Goal: Task Accomplishment & Management: Use online tool/utility

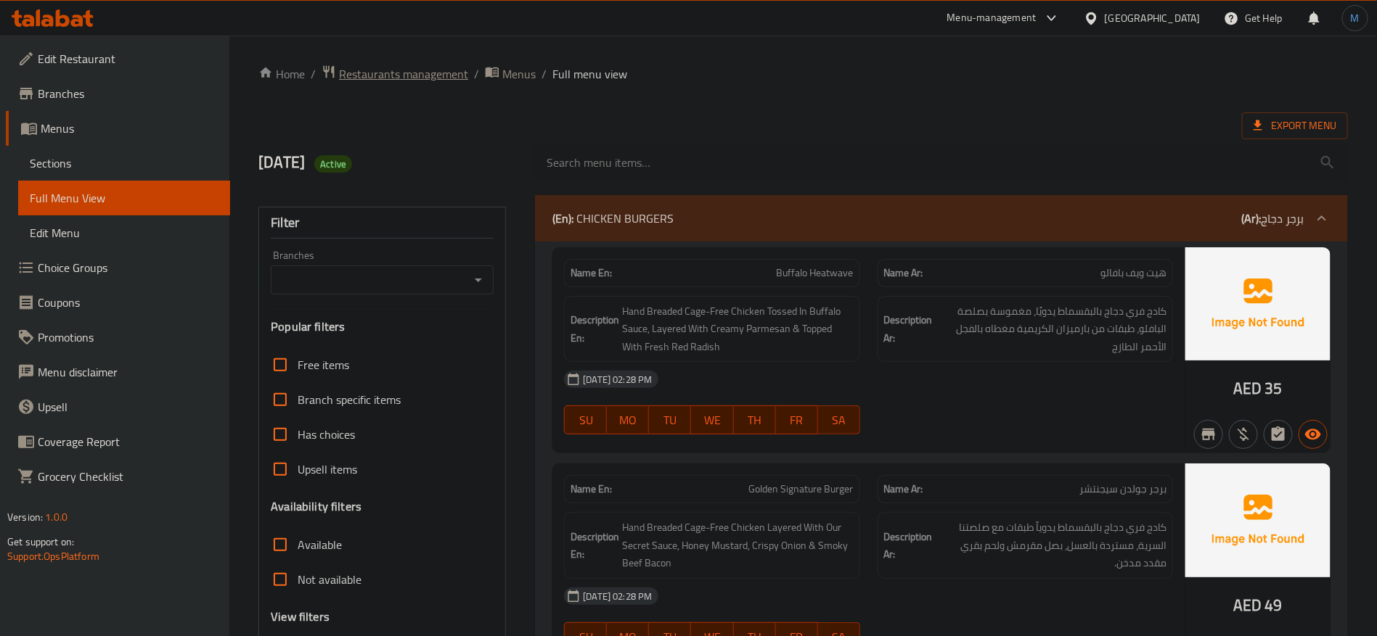
click at [428, 76] on span "Restaurants management" at bounding box center [403, 73] width 129 height 17
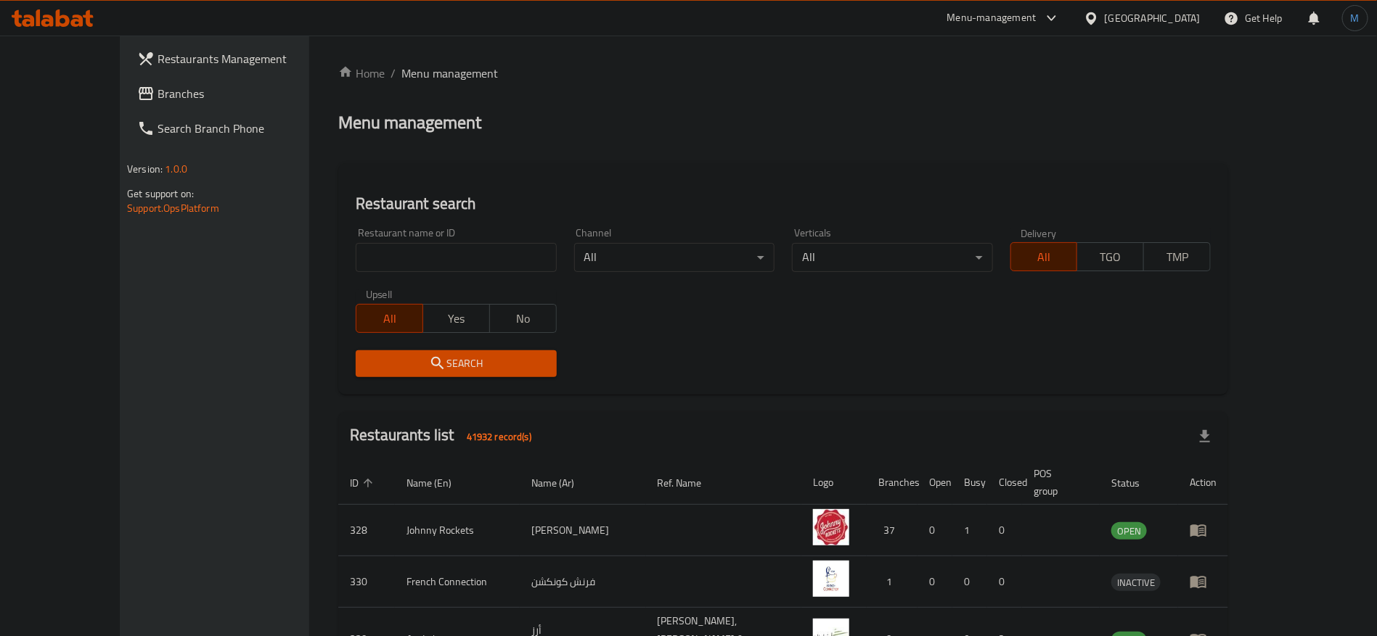
click at [126, 104] on link "Branches" at bounding box center [238, 93] width 224 height 35
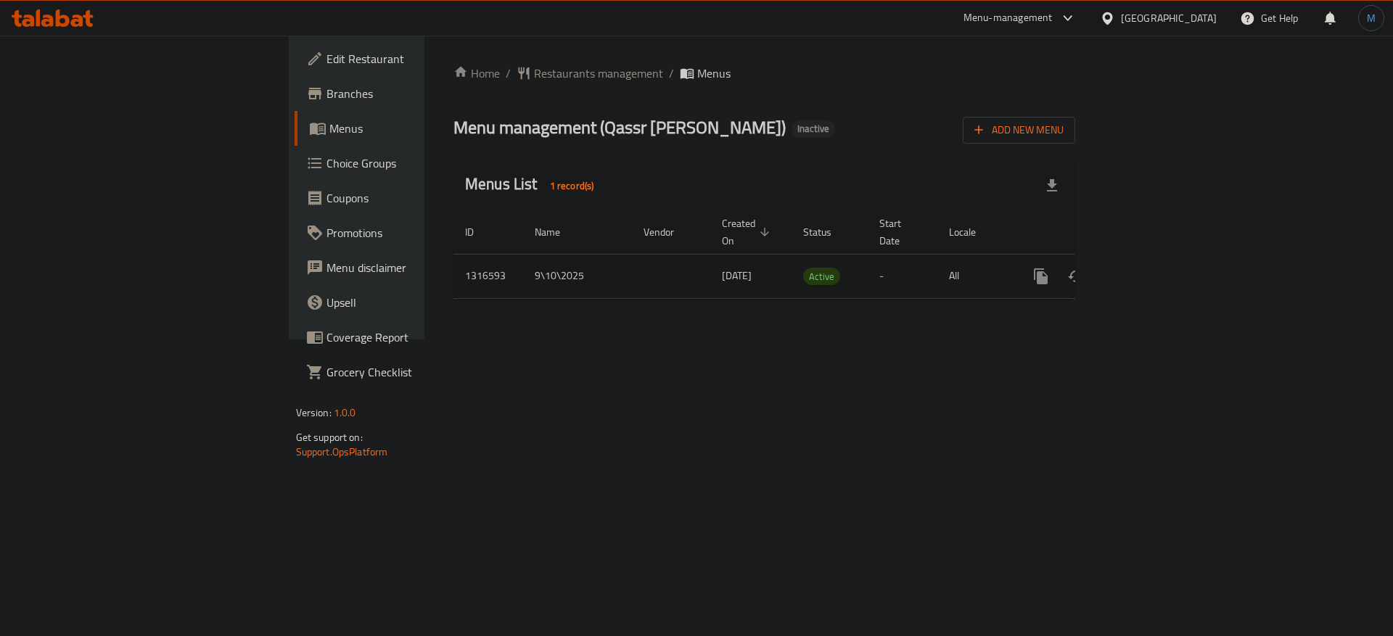
click at [1155, 268] on icon "enhanced table" at bounding box center [1145, 276] width 17 height 17
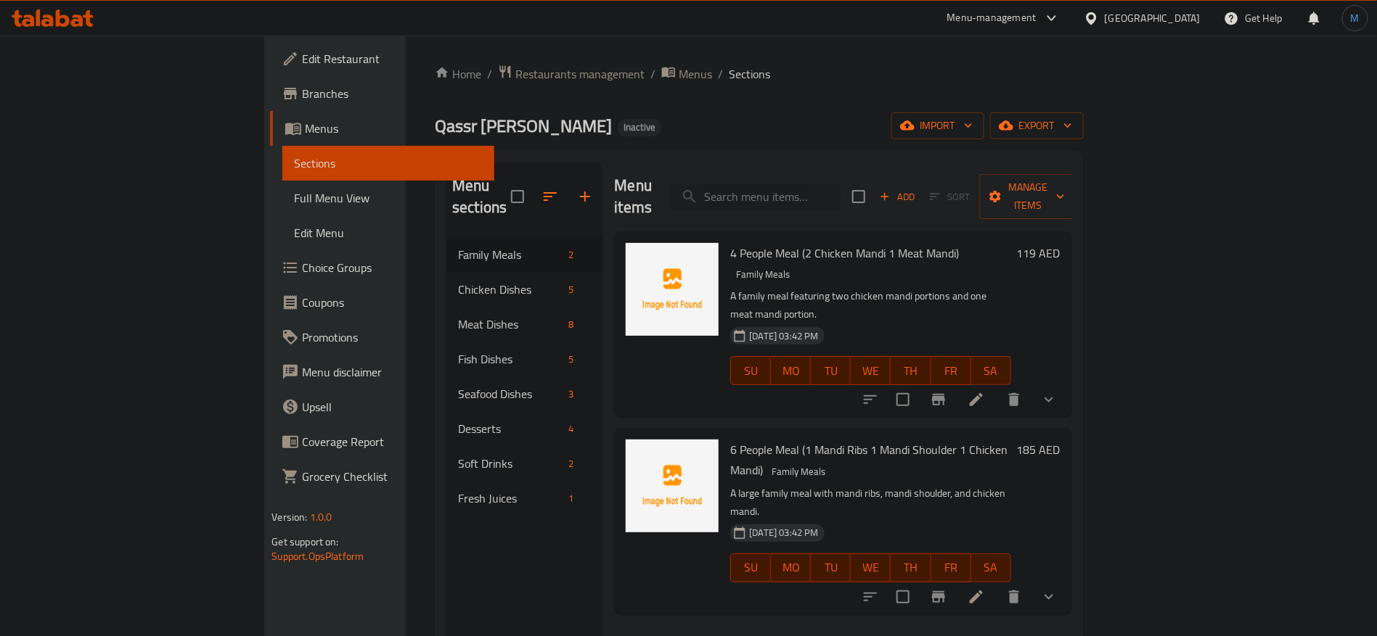
click at [840, 184] on input "search" at bounding box center [754, 196] width 171 height 25
paste input "Arikah"
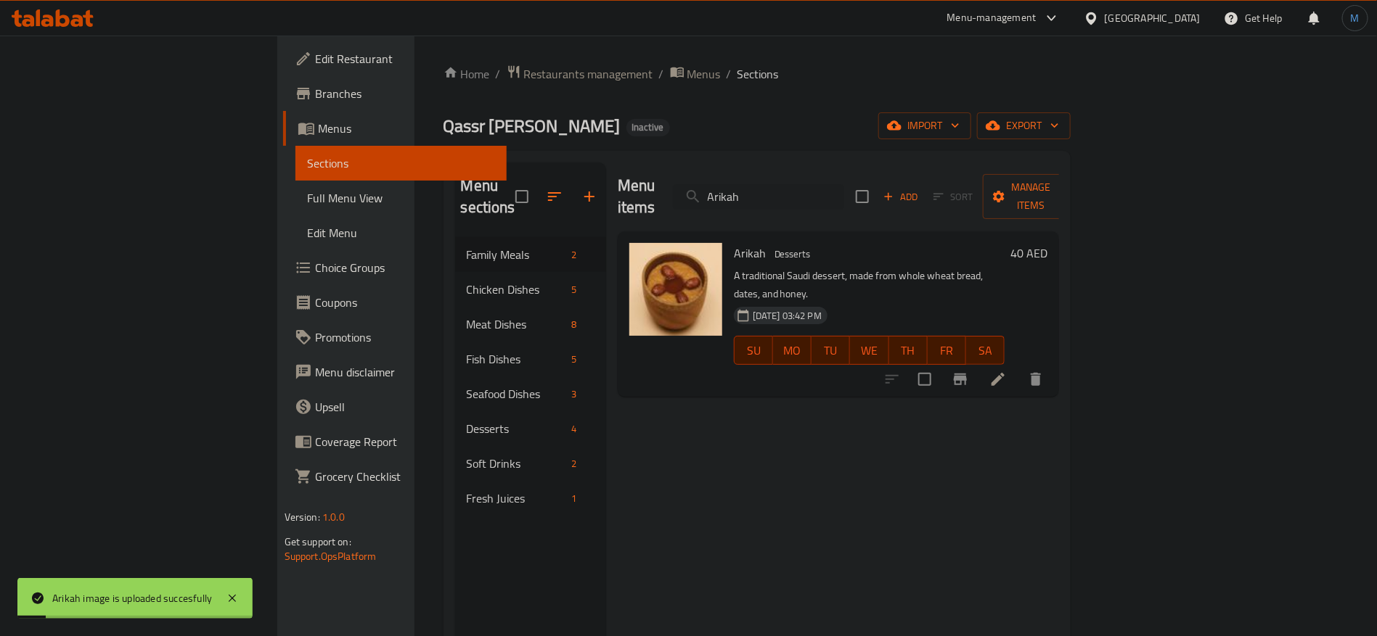
paste input "Briyani Shrimps"
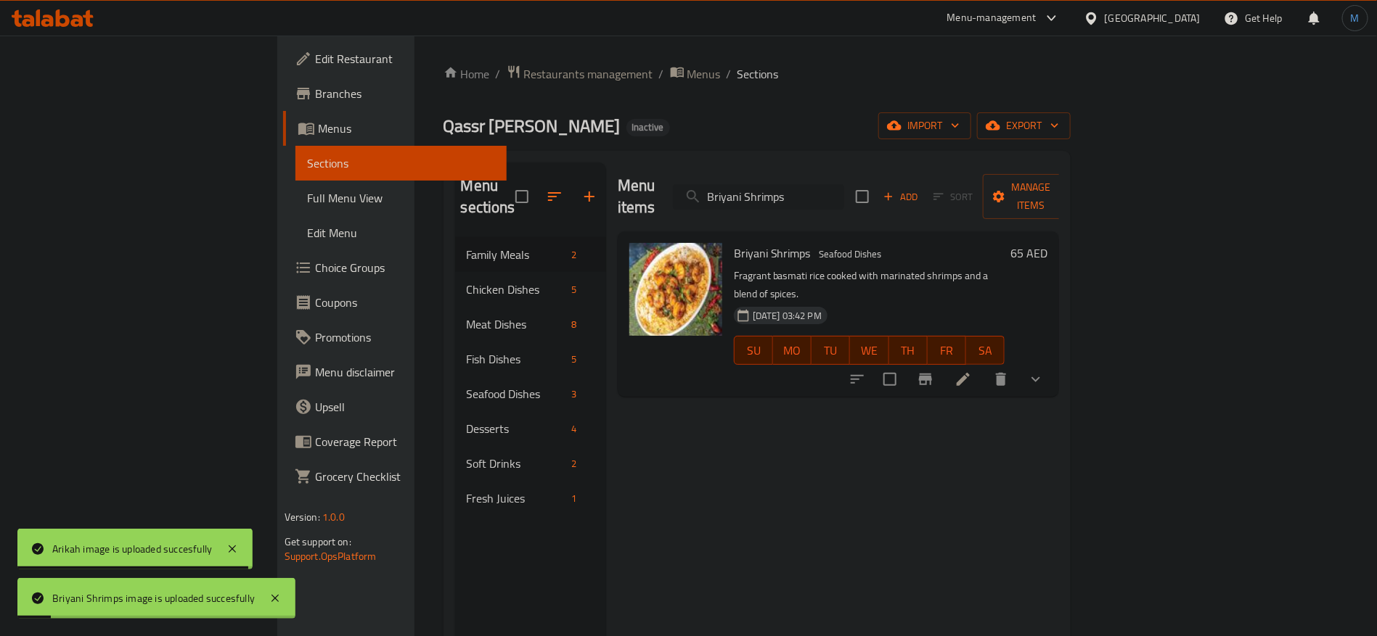
paste input "Cheese Kunafa"
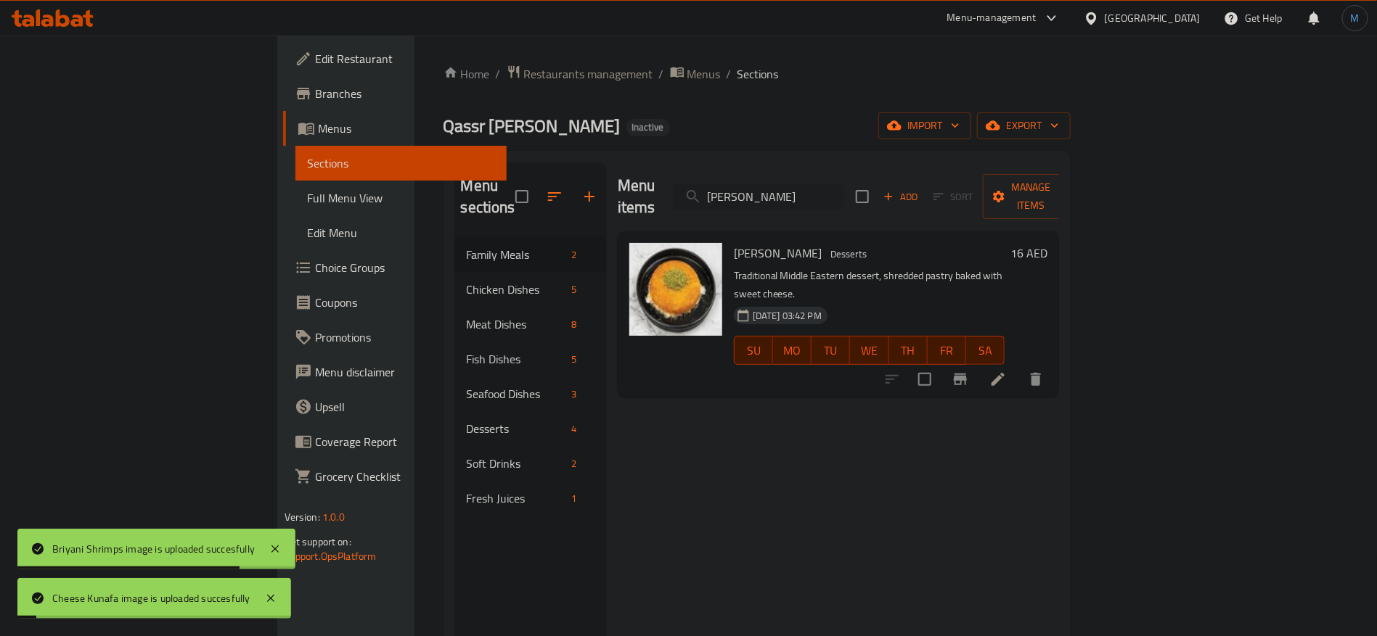
paste input "icken Kabs"
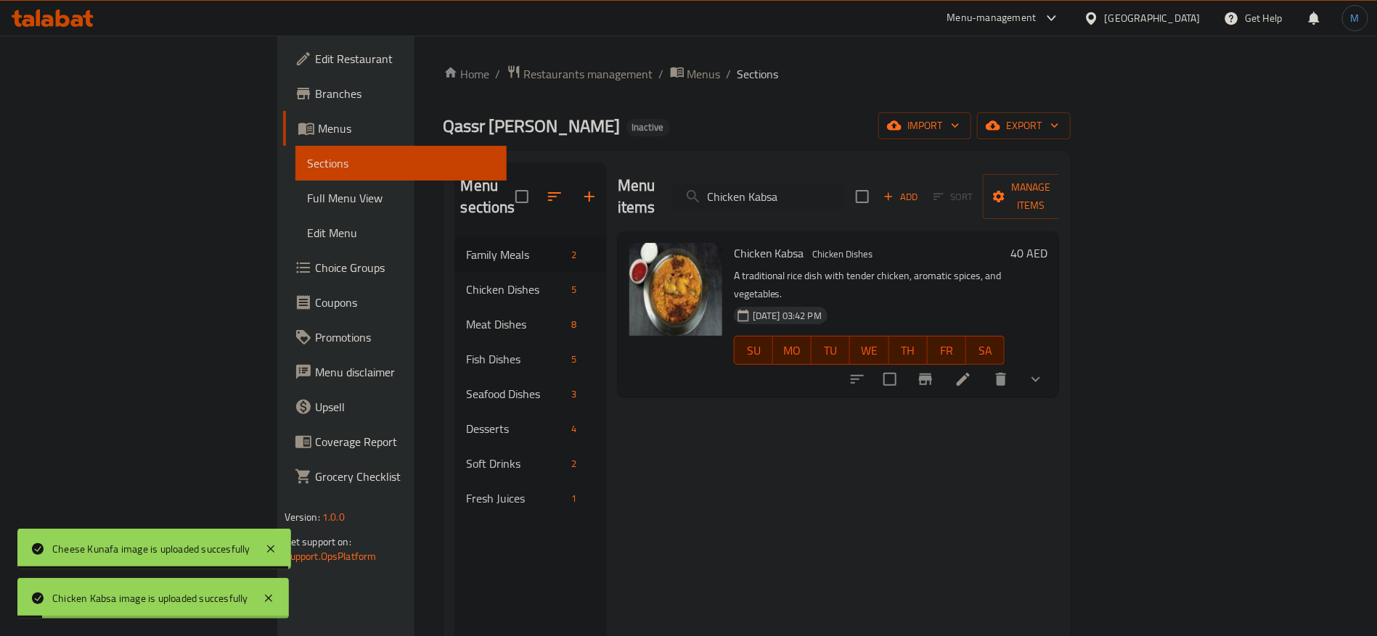
paste input "Madbai"
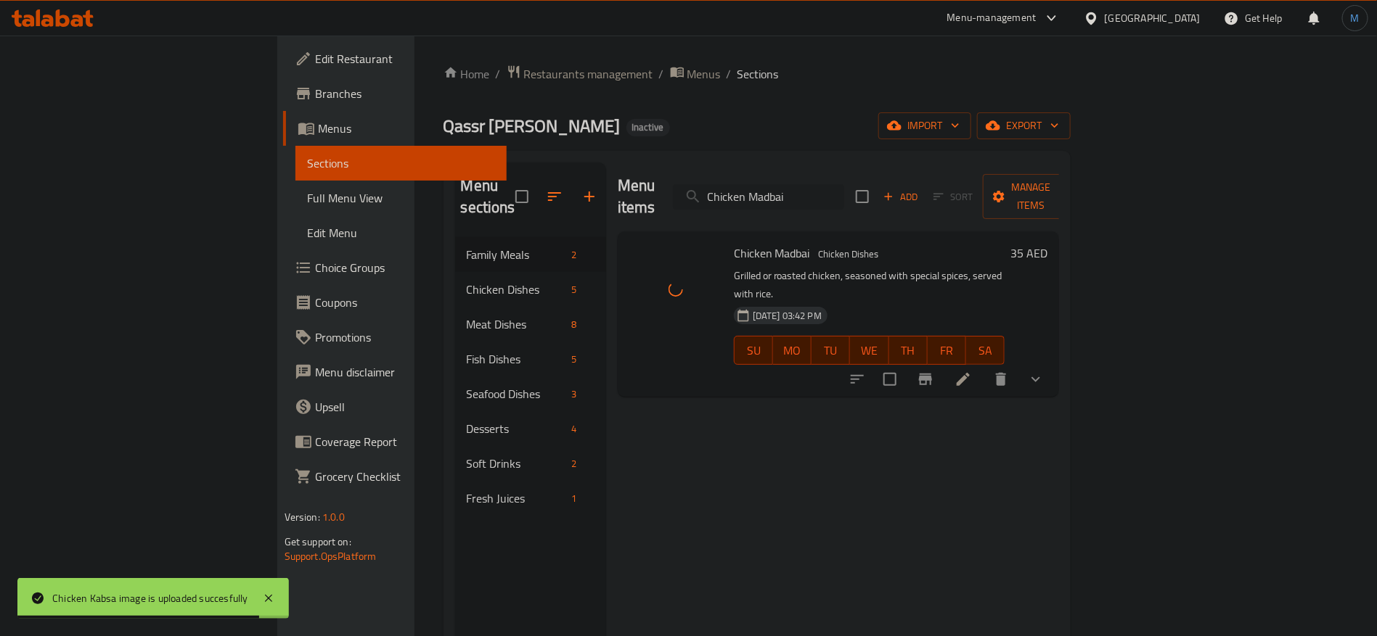
click at [844, 191] on input "Chicken Madbai" at bounding box center [758, 196] width 171 height 25
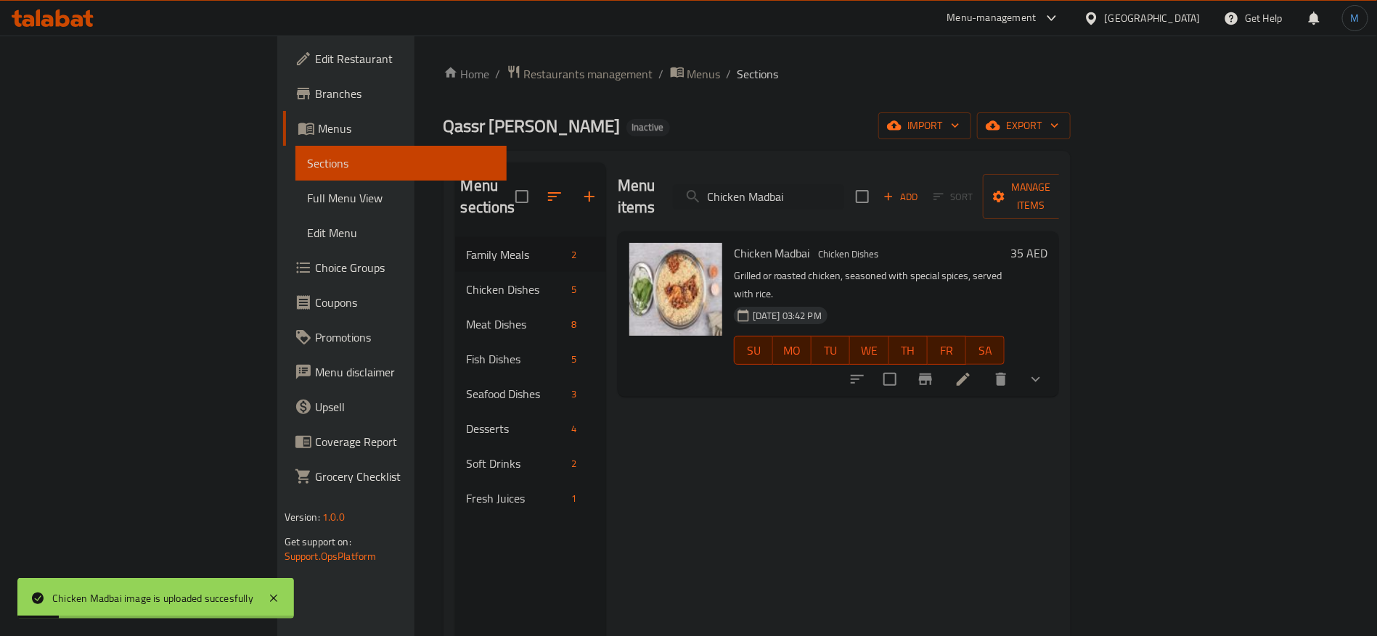
paste input "foon"
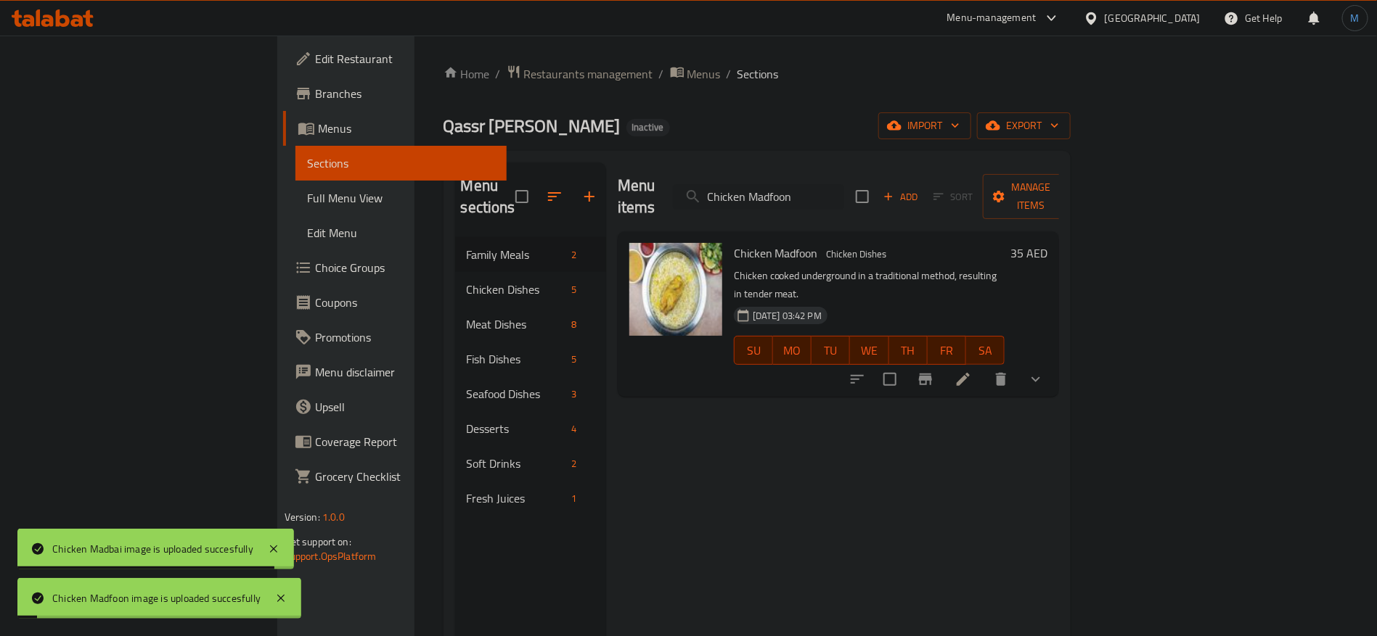
paste input "ndi"
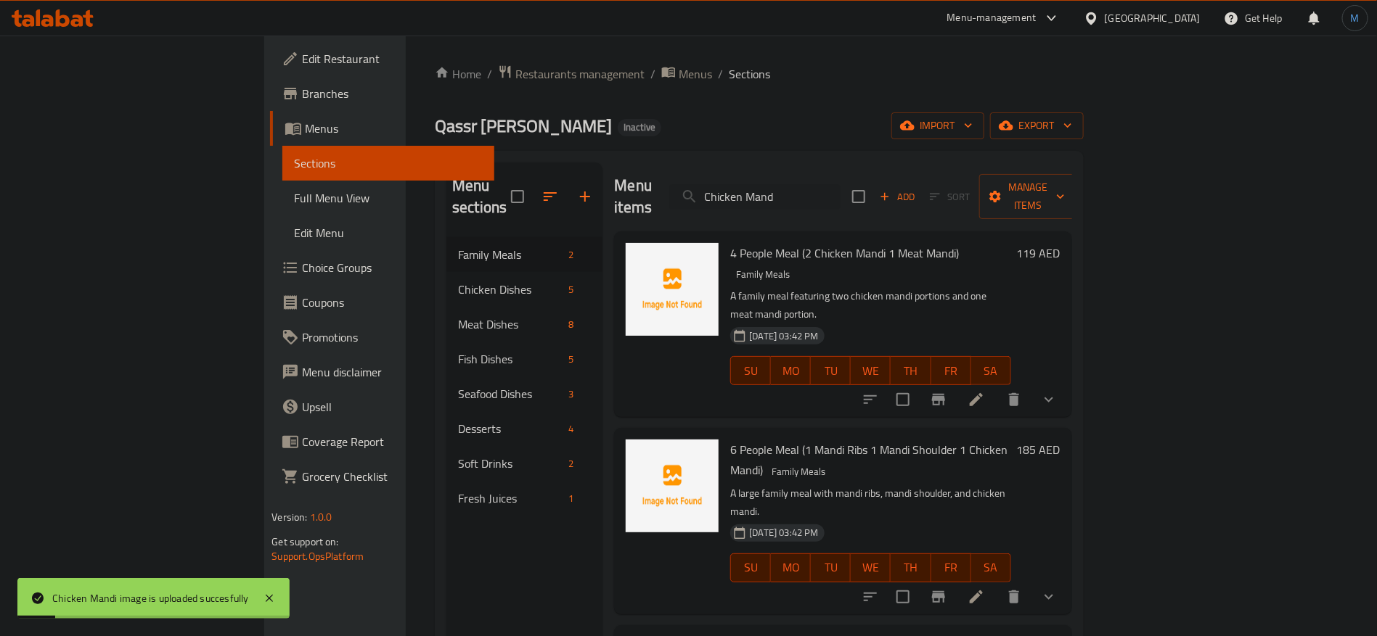
paste input "thgoot"
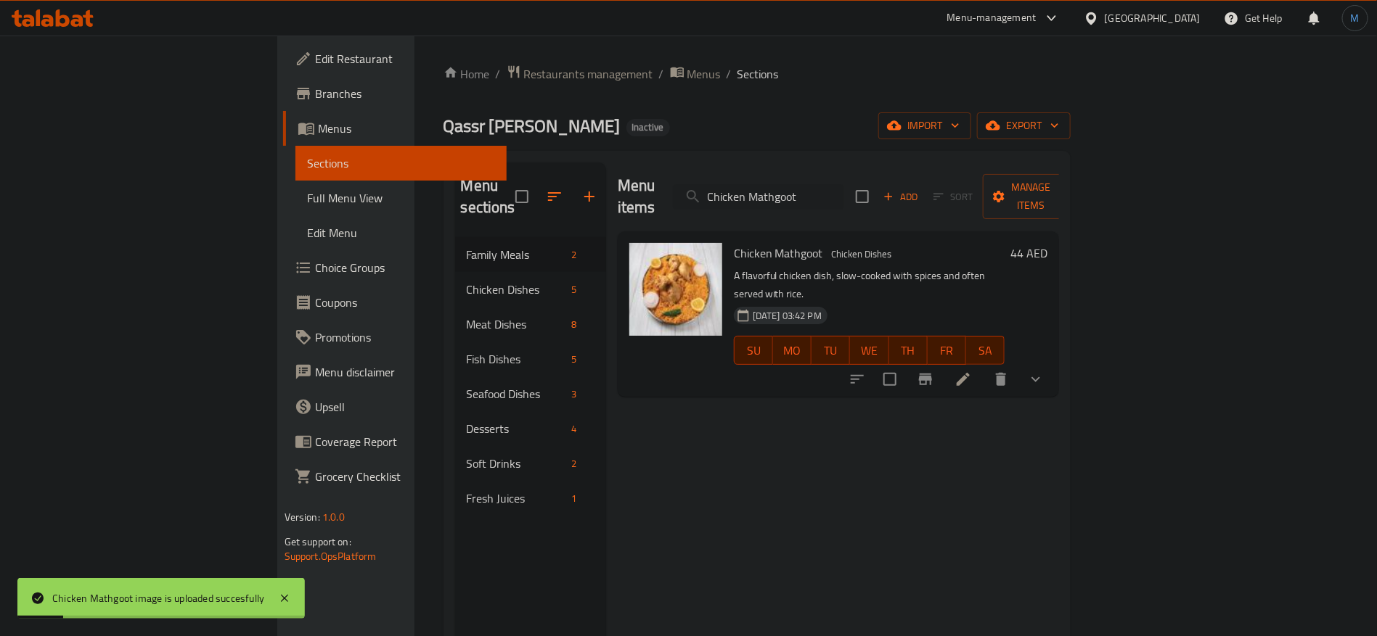
paste input "ream Kunafa"
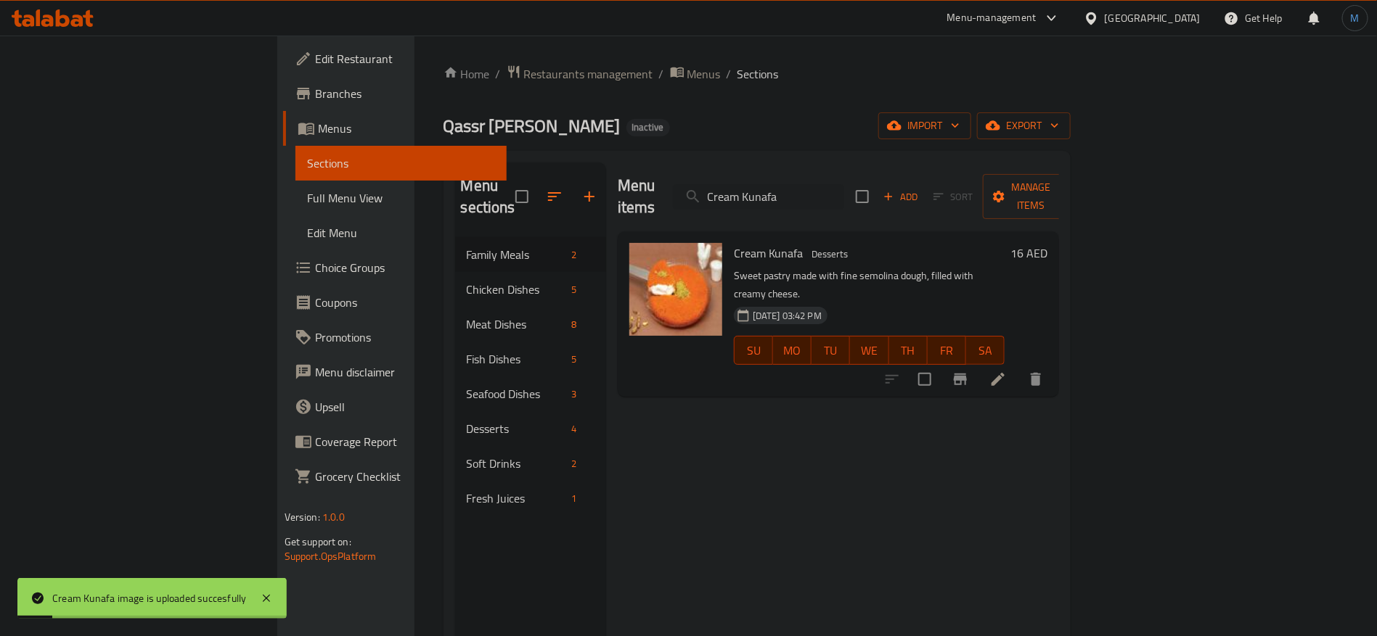
paste input "Farsh Fish"
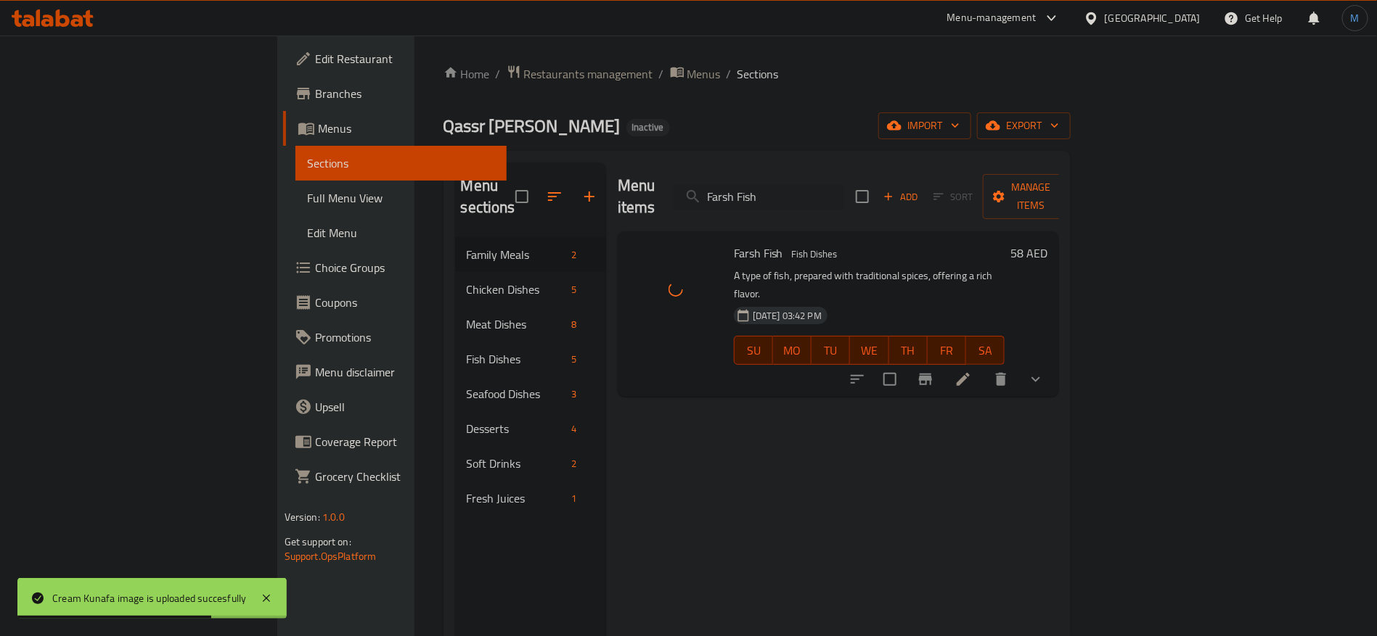
paste input "ried Onion"
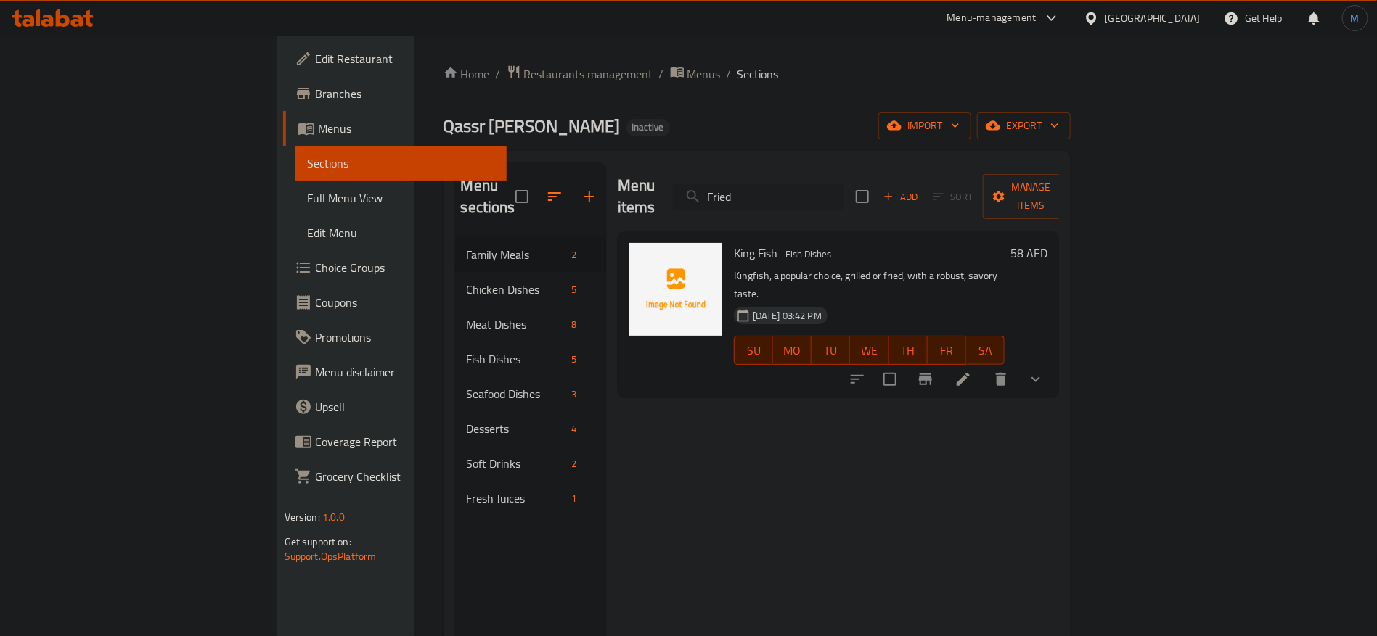
click at [844, 184] on input "Fried" at bounding box center [758, 196] width 171 height 25
paste input "Onion"
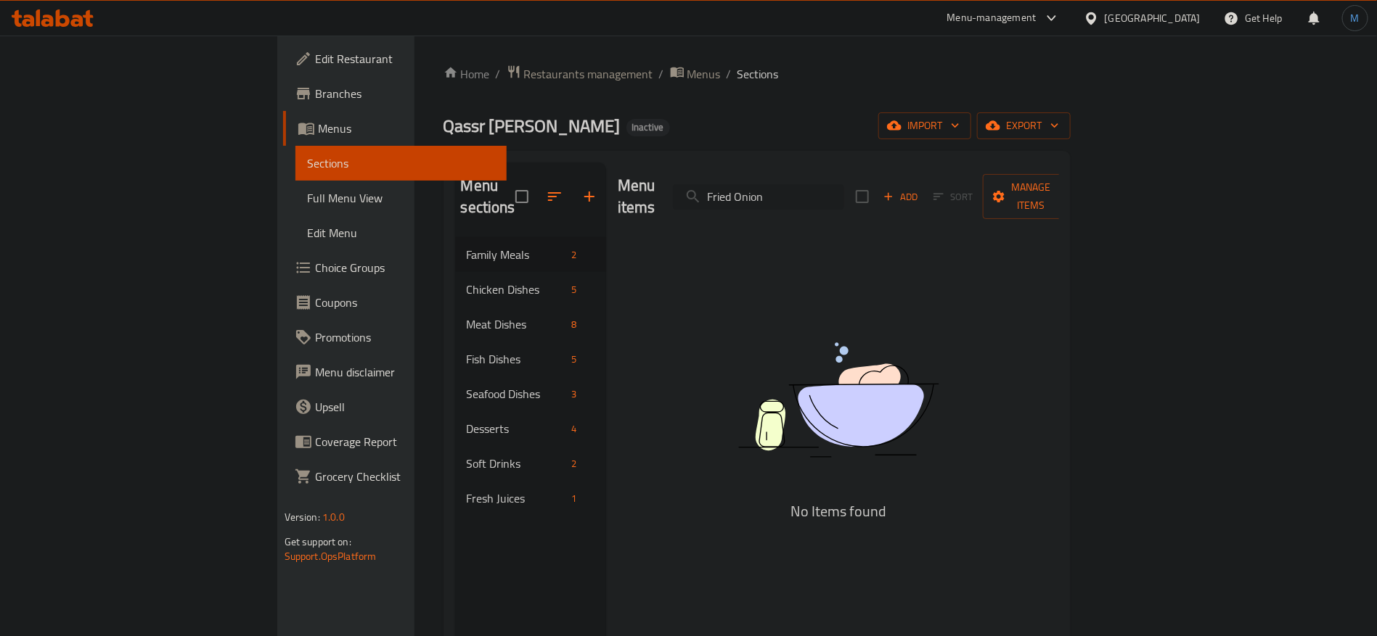
click at [808, 191] on input "Fried Onion" at bounding box center [758, 196] width 171 height 25
paste input "Hamoor Fish"
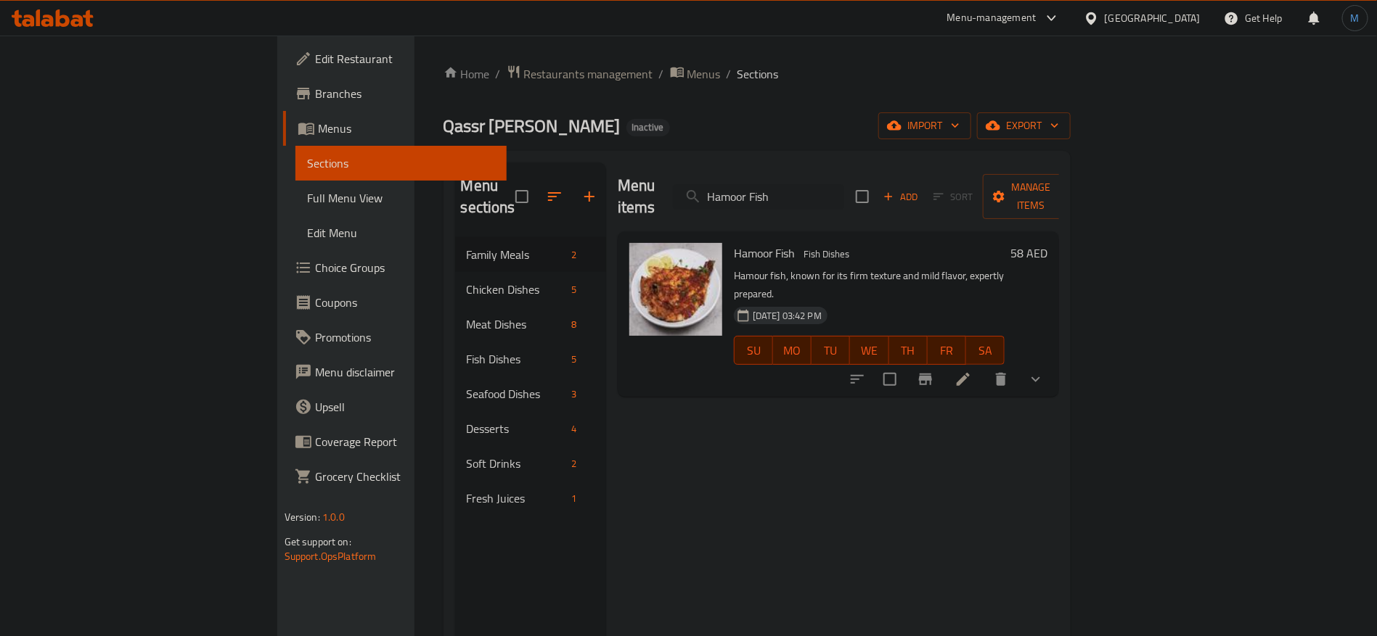
paste input "neth Ribs"
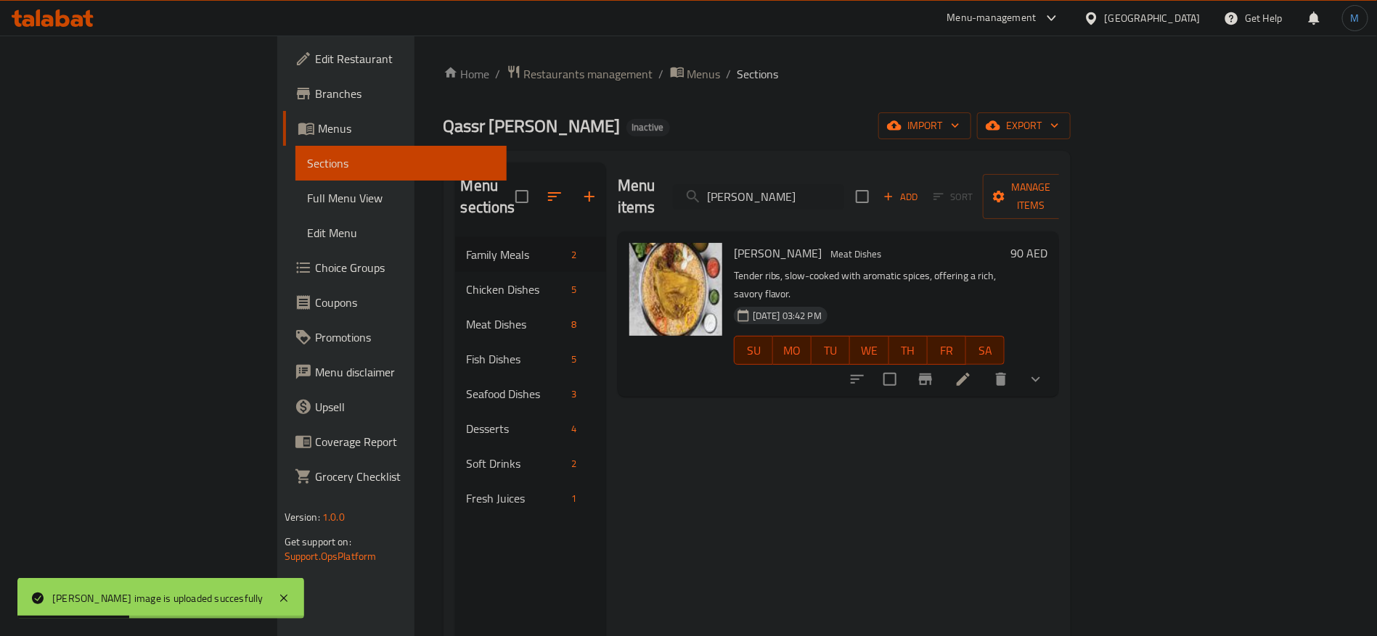
paste input "Shoulder"
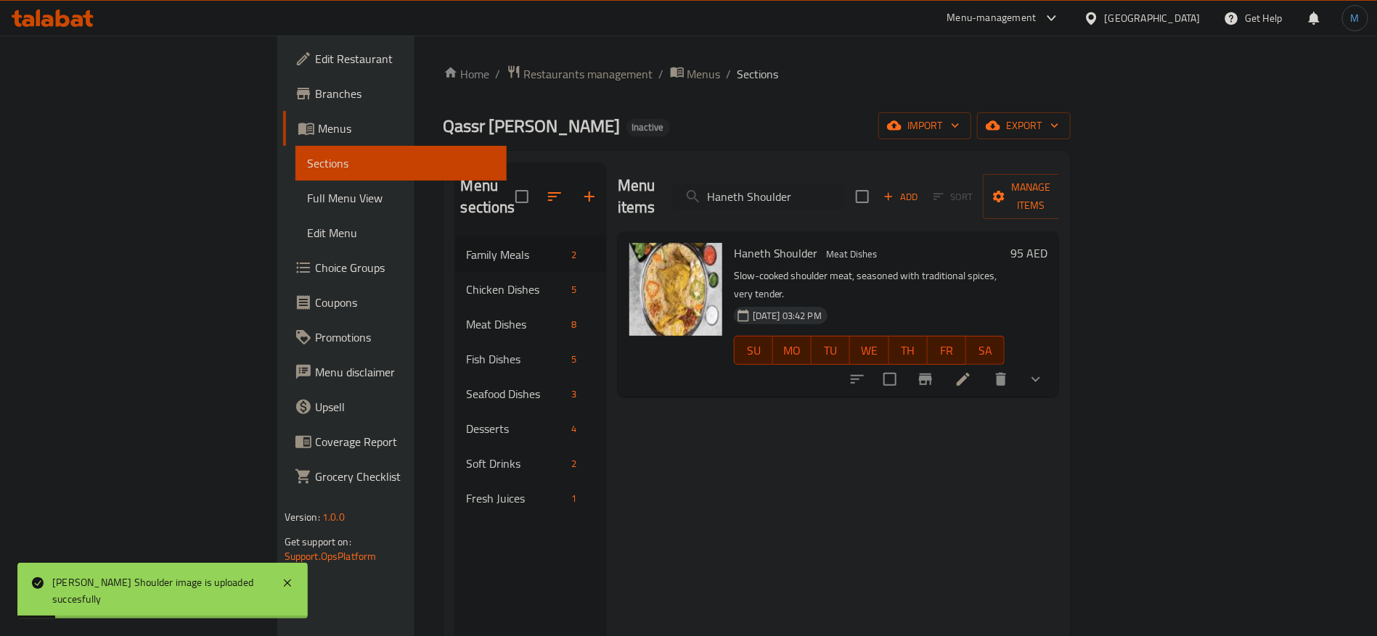
paste input "Jarje"
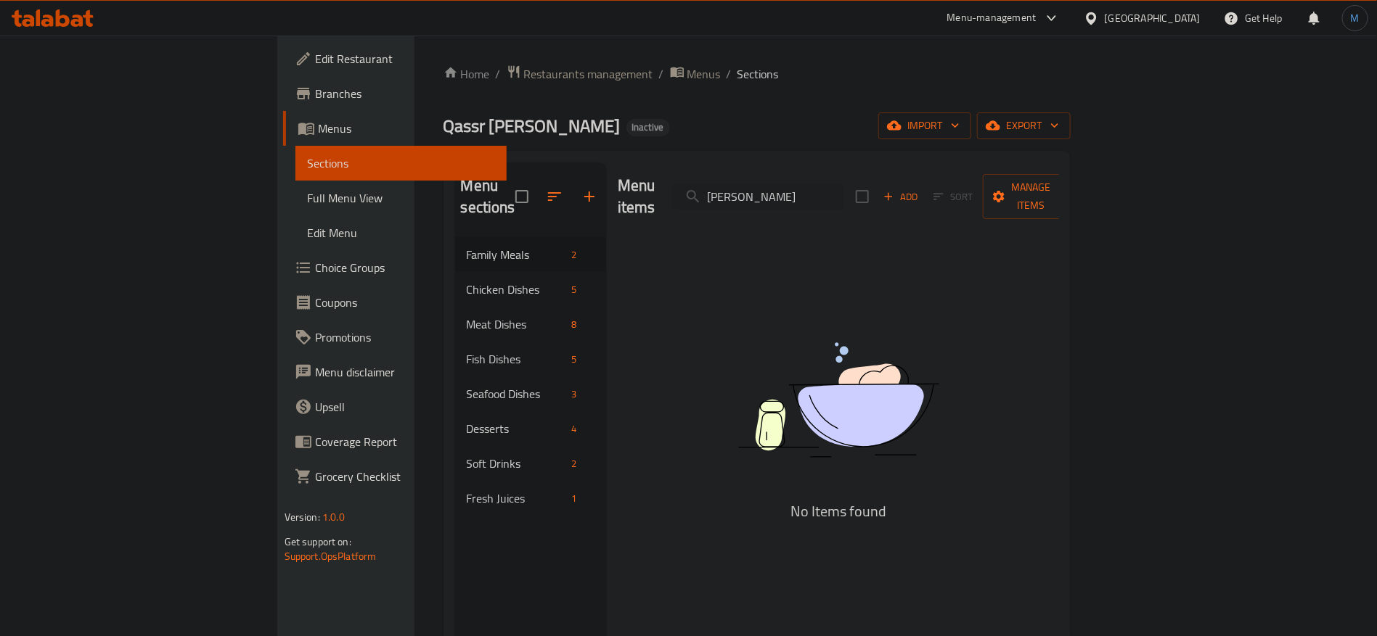
type input "J"
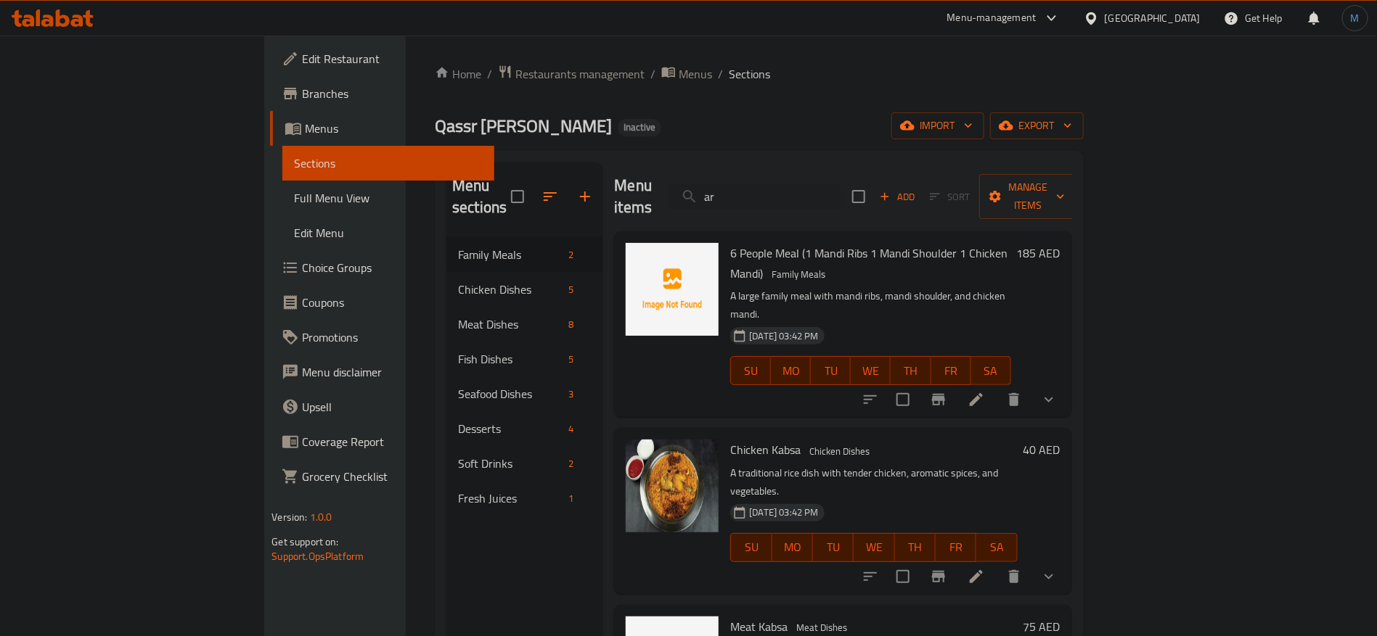
type input "a"
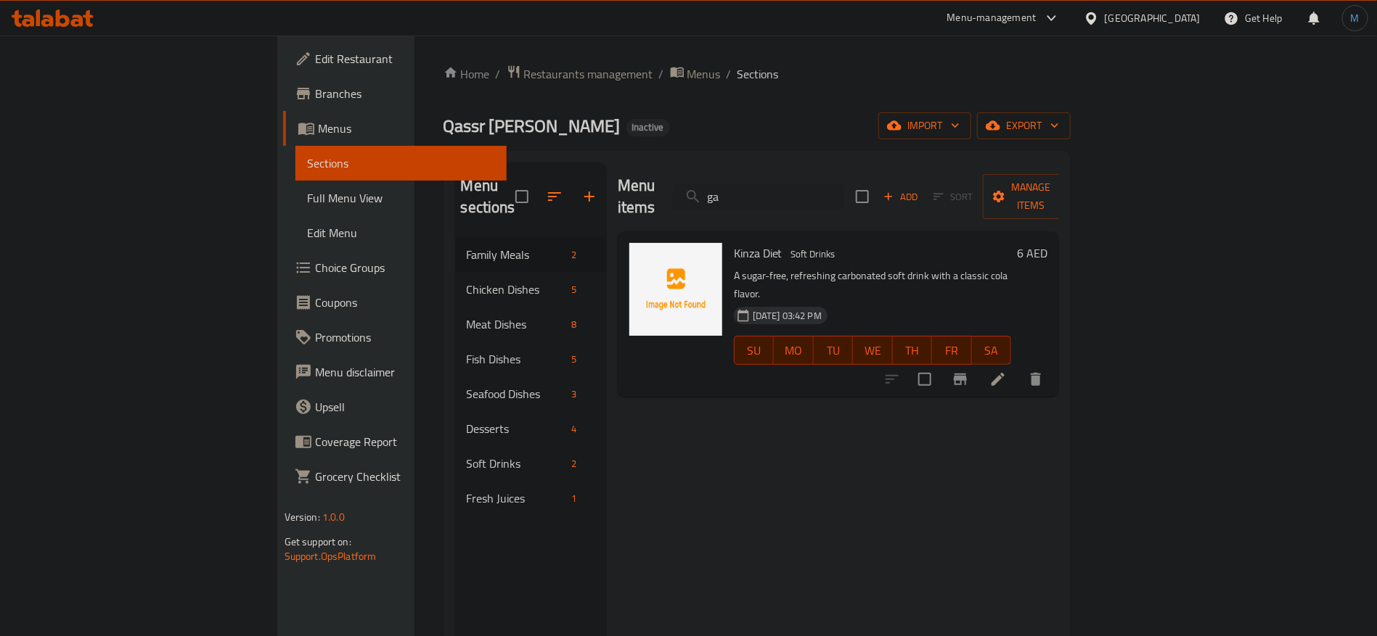
paste input "King Fish"
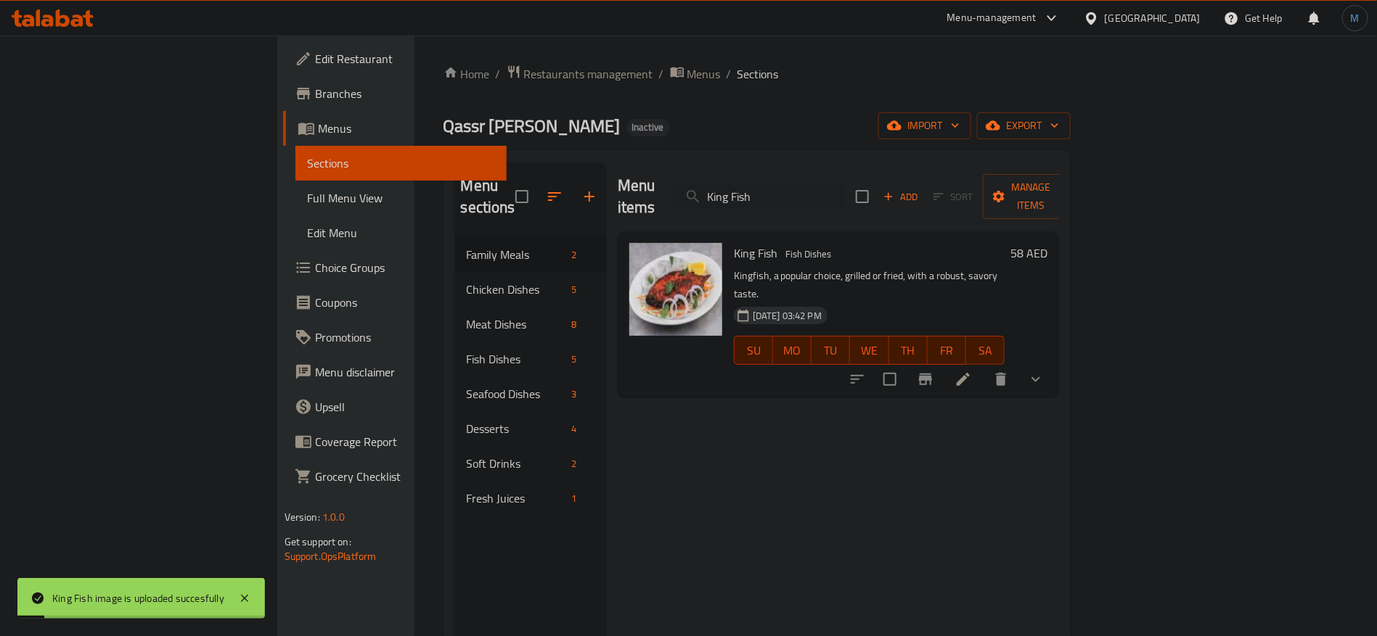
paste input "za Cola"
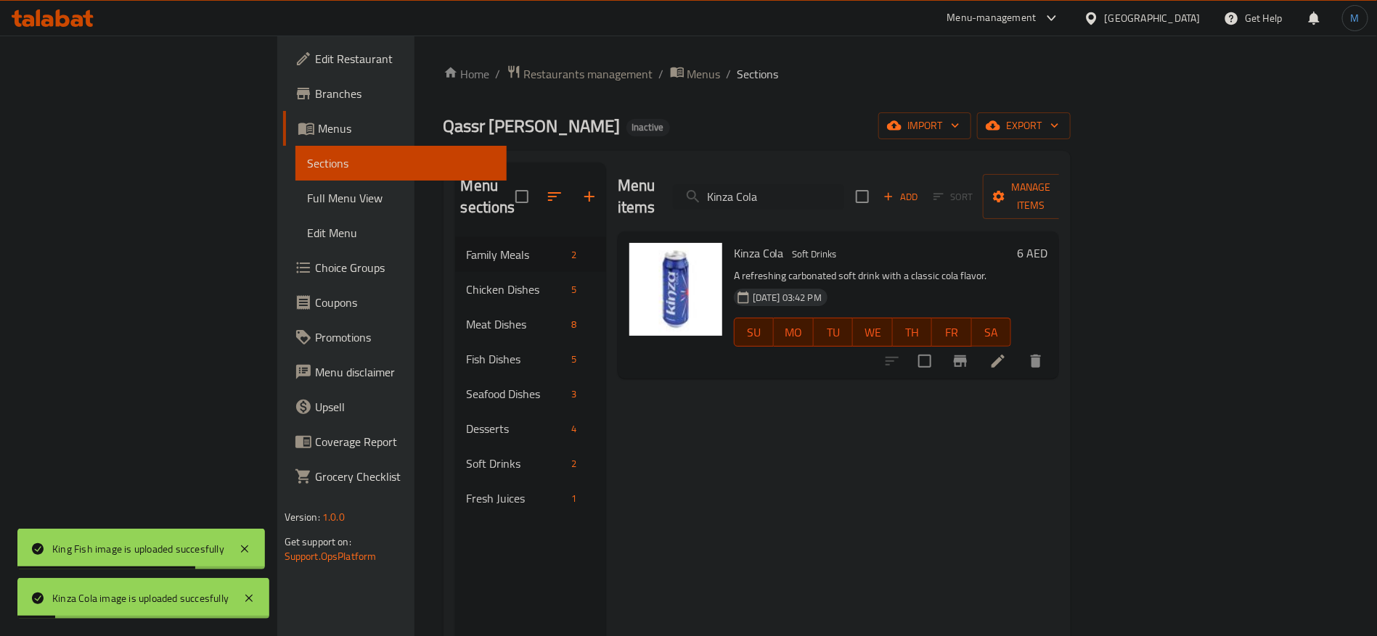
paste input "kinza diet"
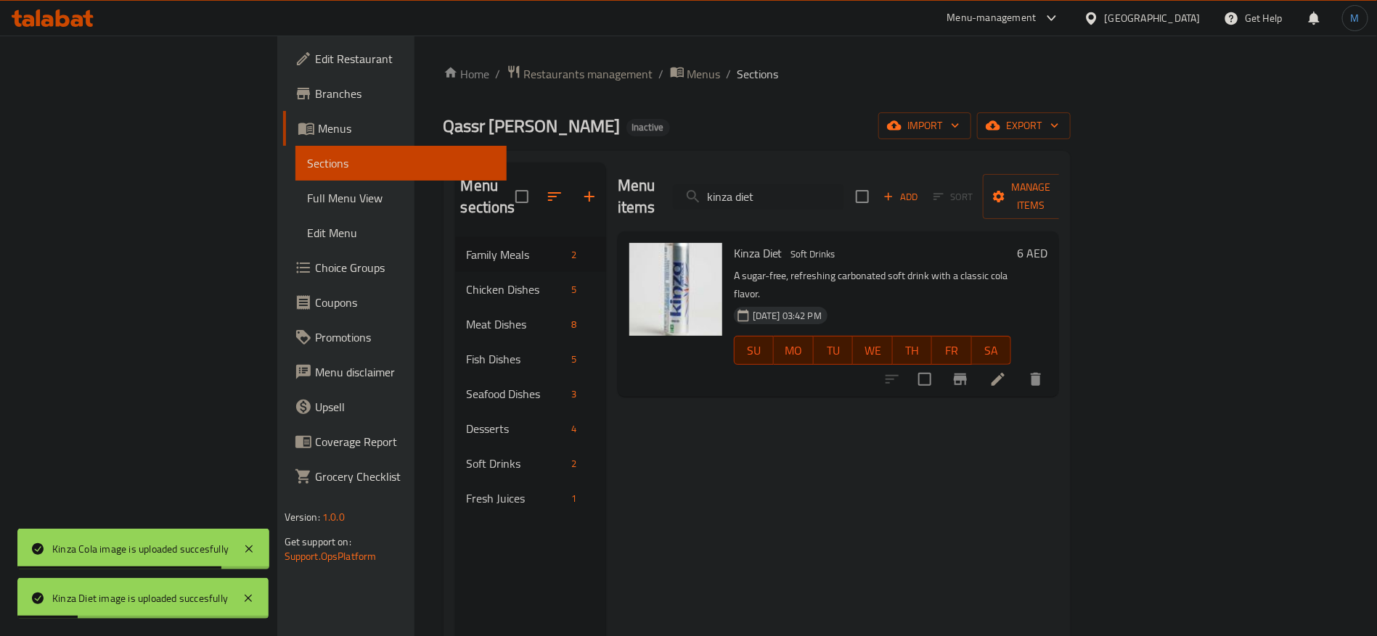
paste input "Makboos Shrimps"
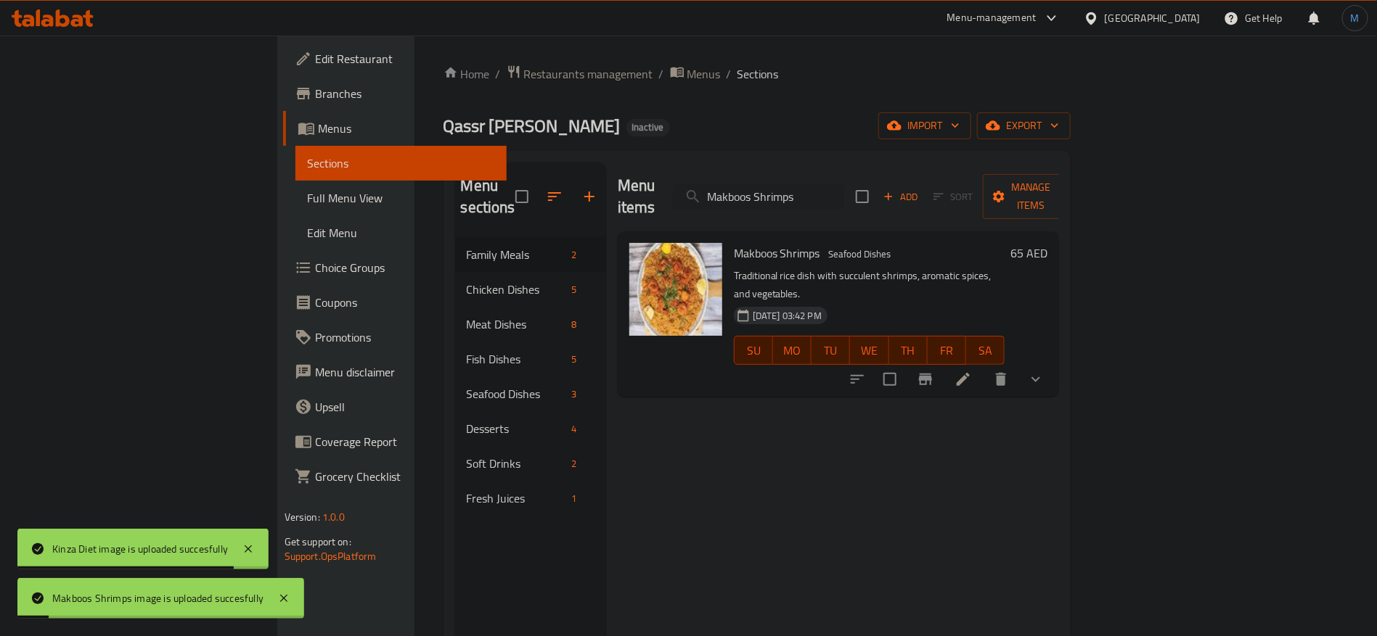
paste input "ndi Rib"
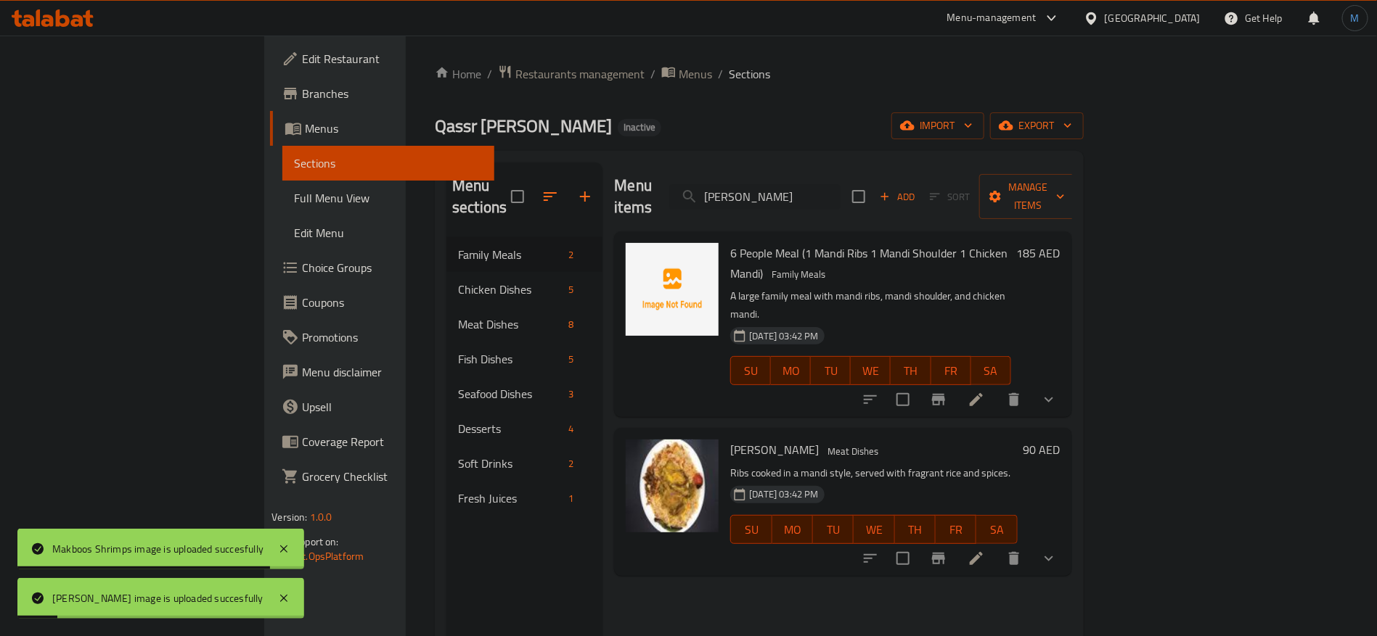
paste input "Mandi Shoulder"
paste input "search"
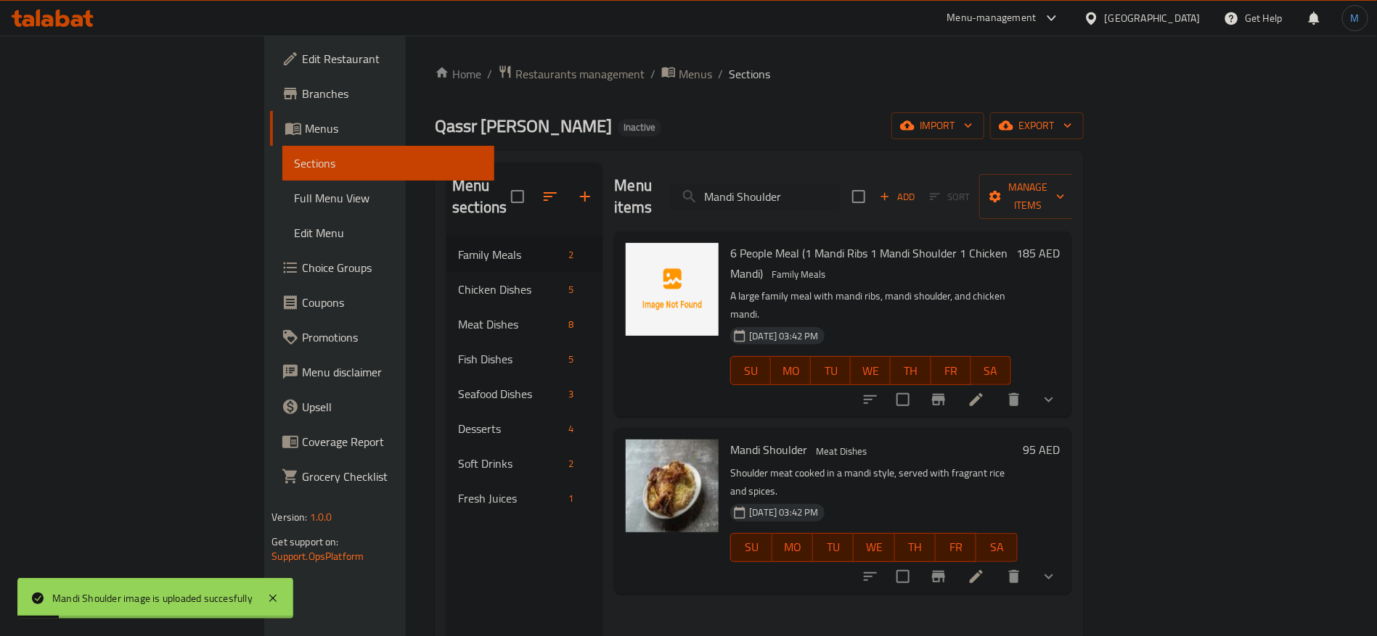
paste input "soob"
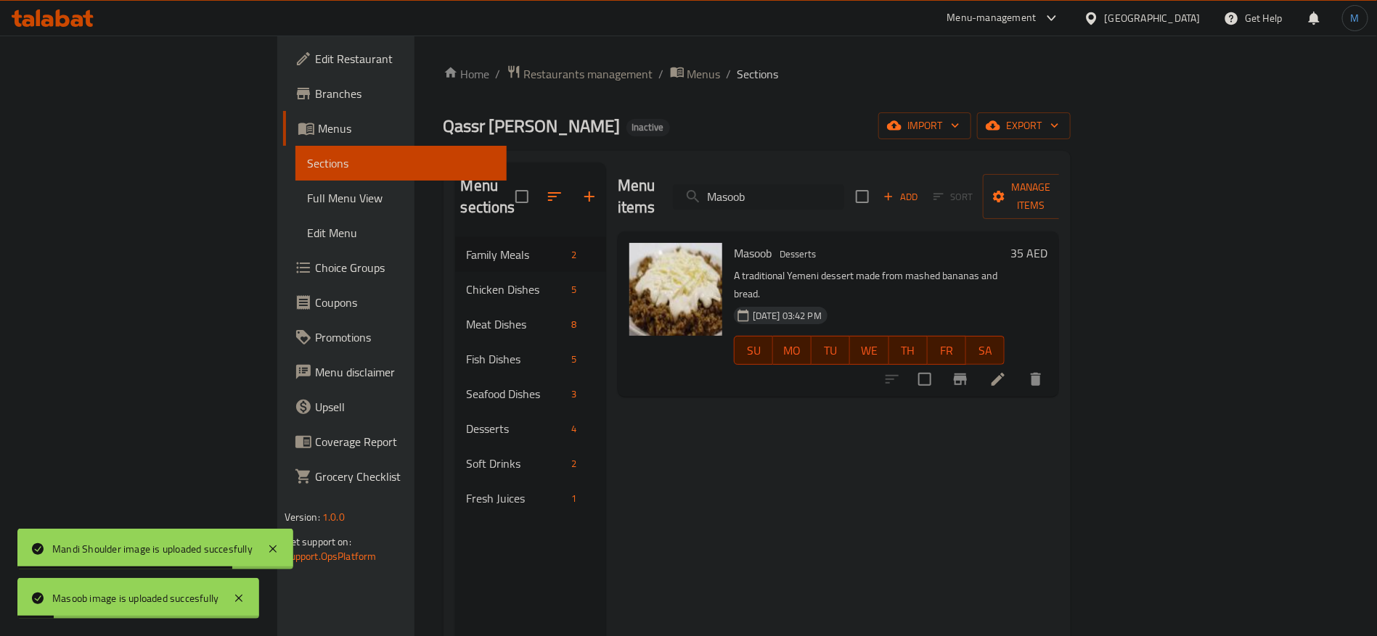
click at [844, 185] on input "Masoob" at bounding box center [758, 196] width 171 height 25
paste input "eat Kabsa"
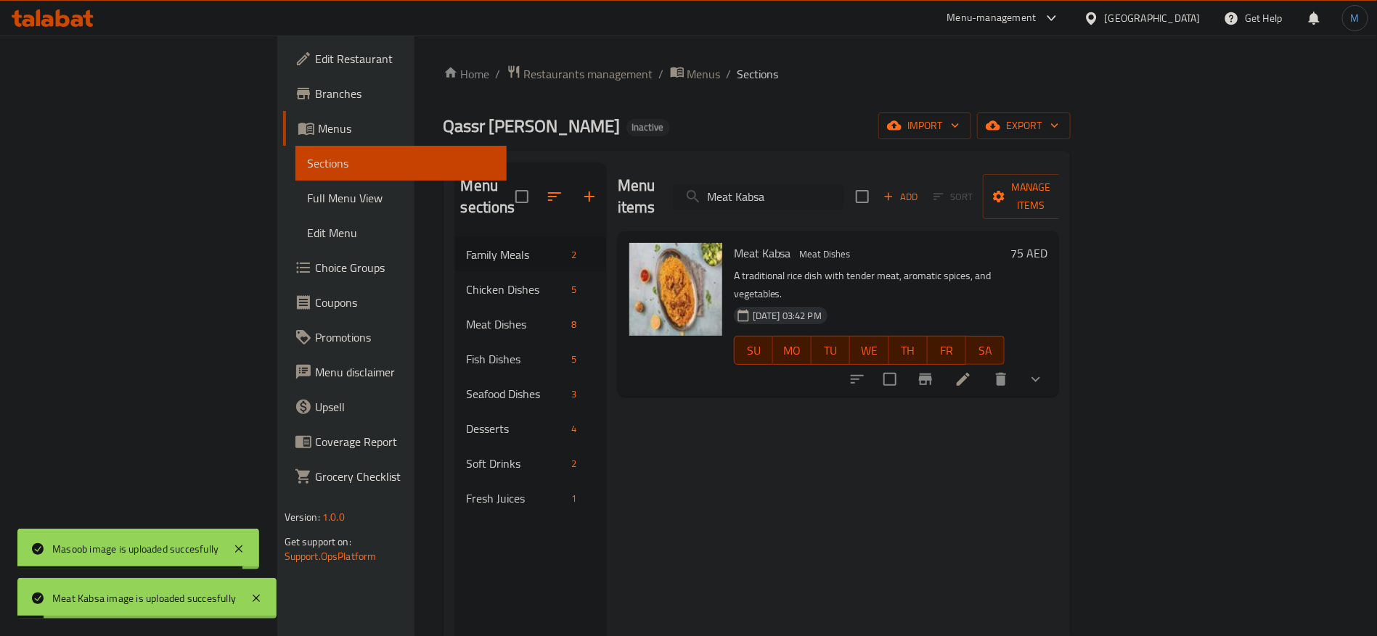
paste input "Madbai"
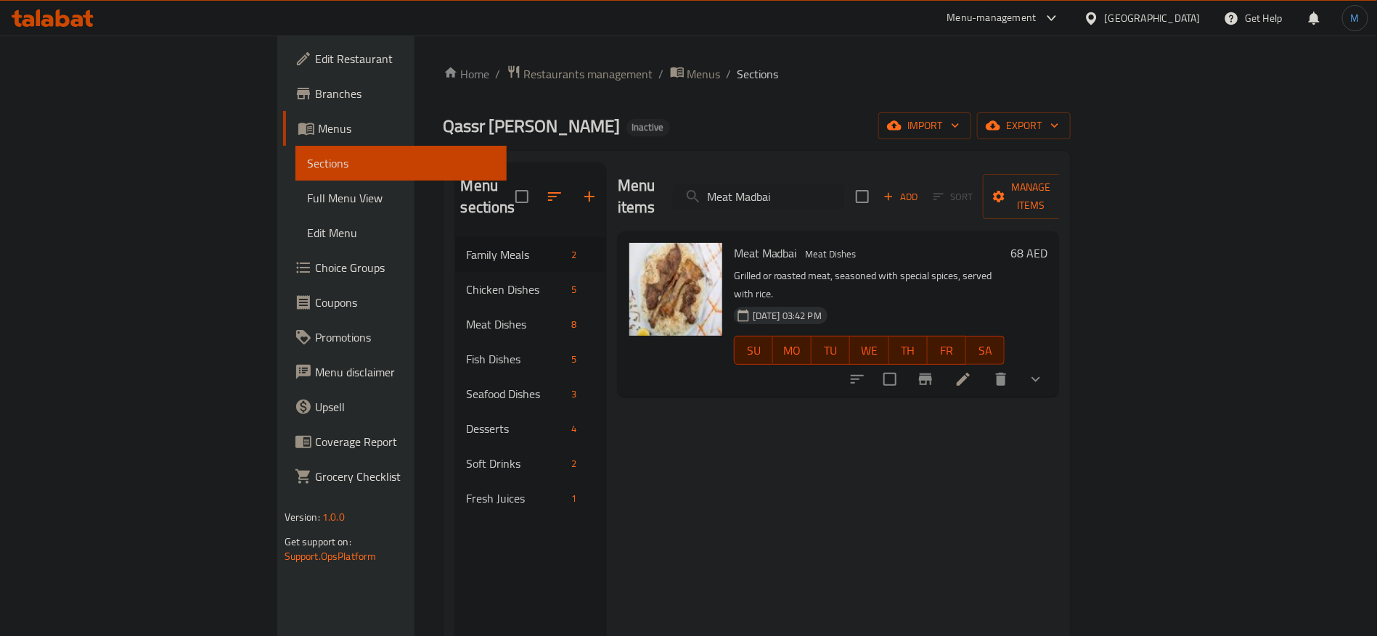
paste input "foon"
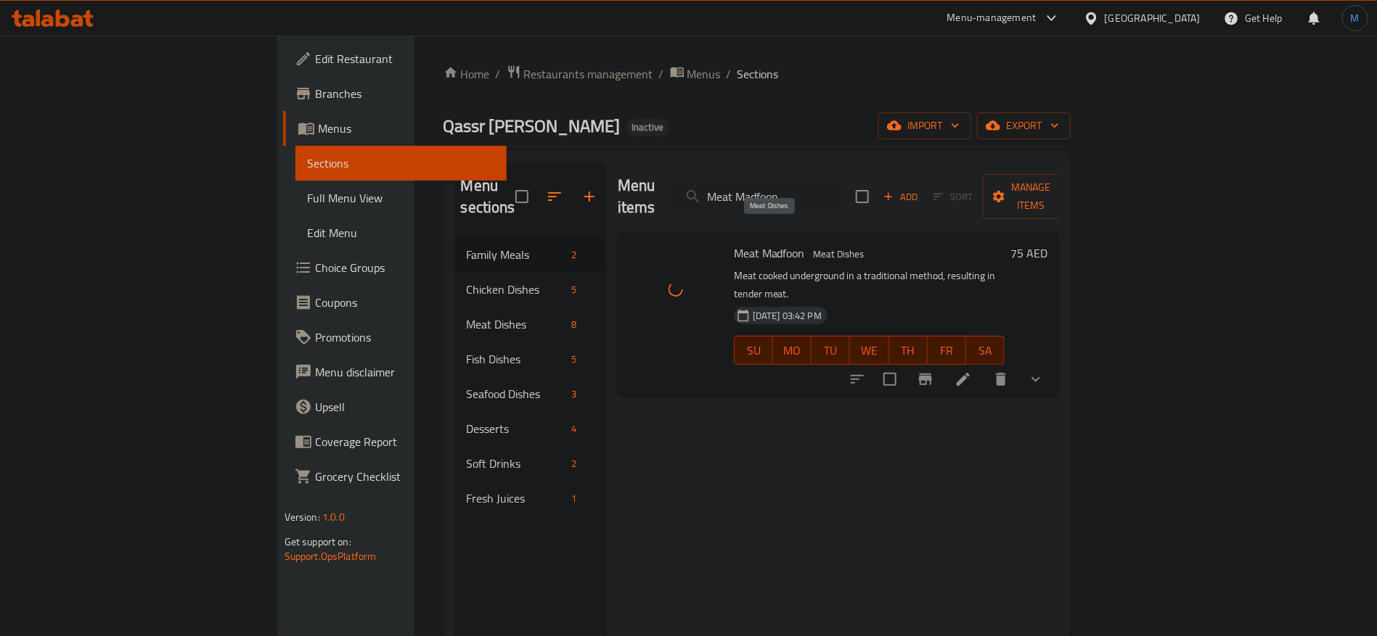
paste input "ndi"
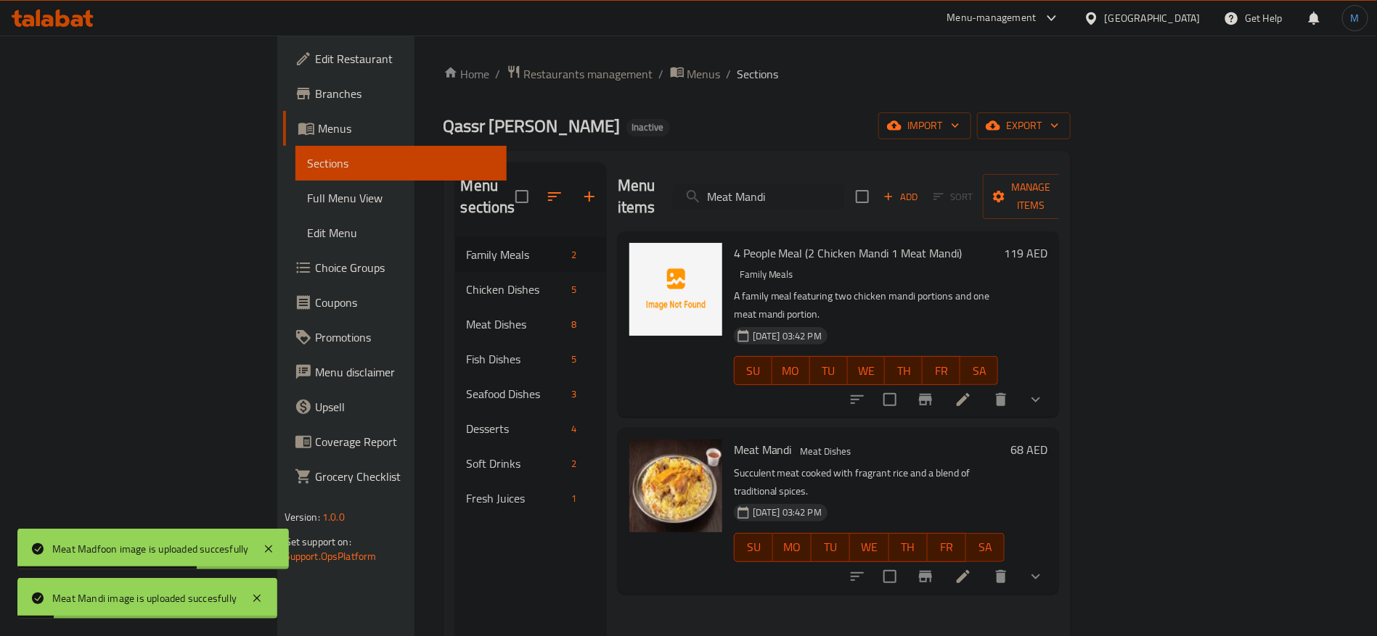
paste input "thgoot"
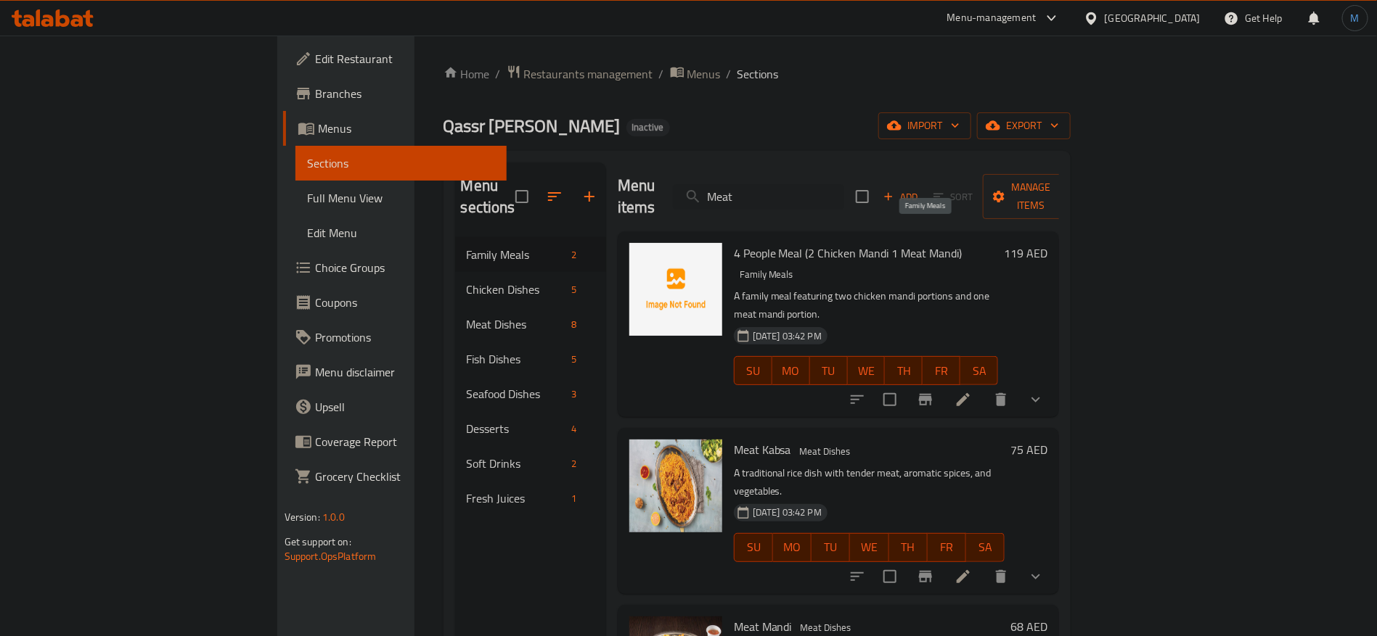
paste input "Pomegranate Juice"
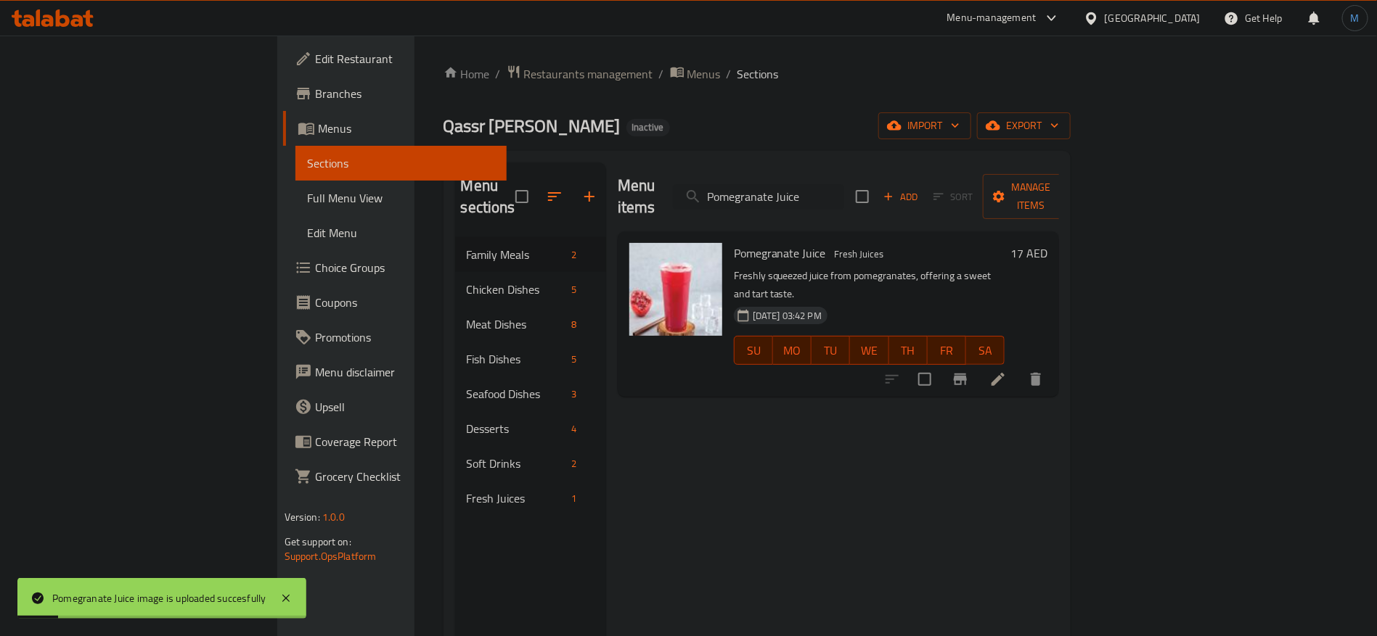
paste input "Sheri Fish"
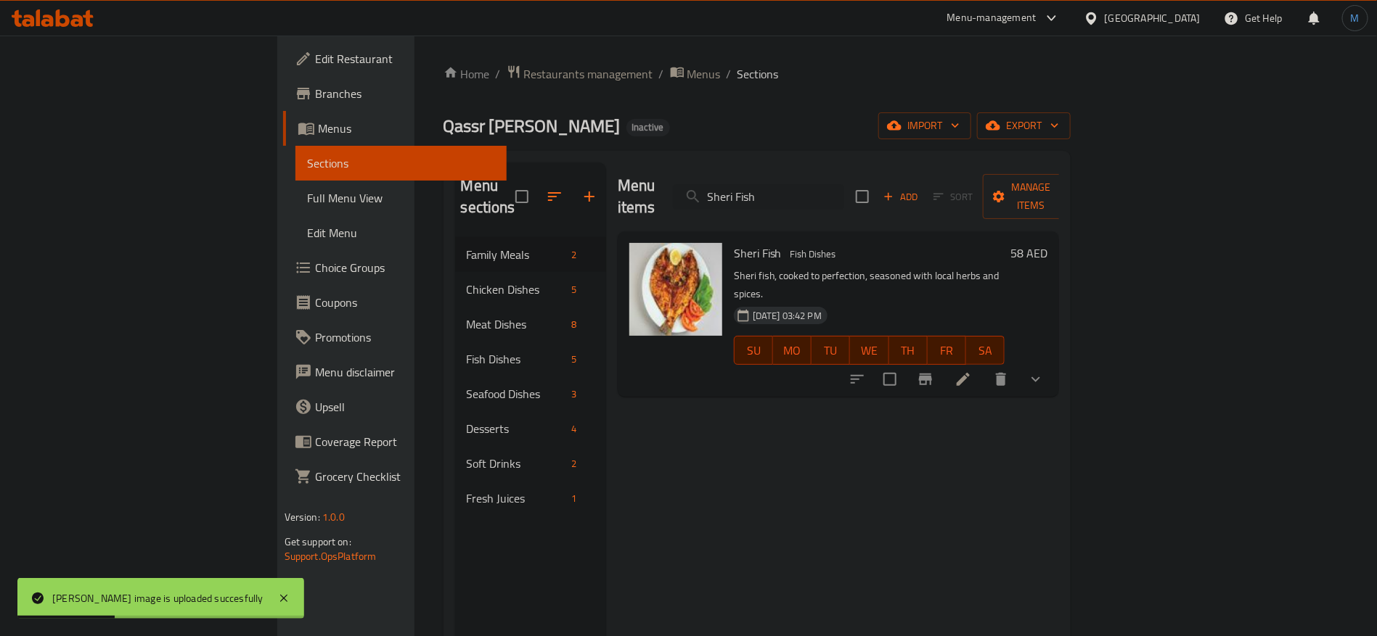
paste input "oup"
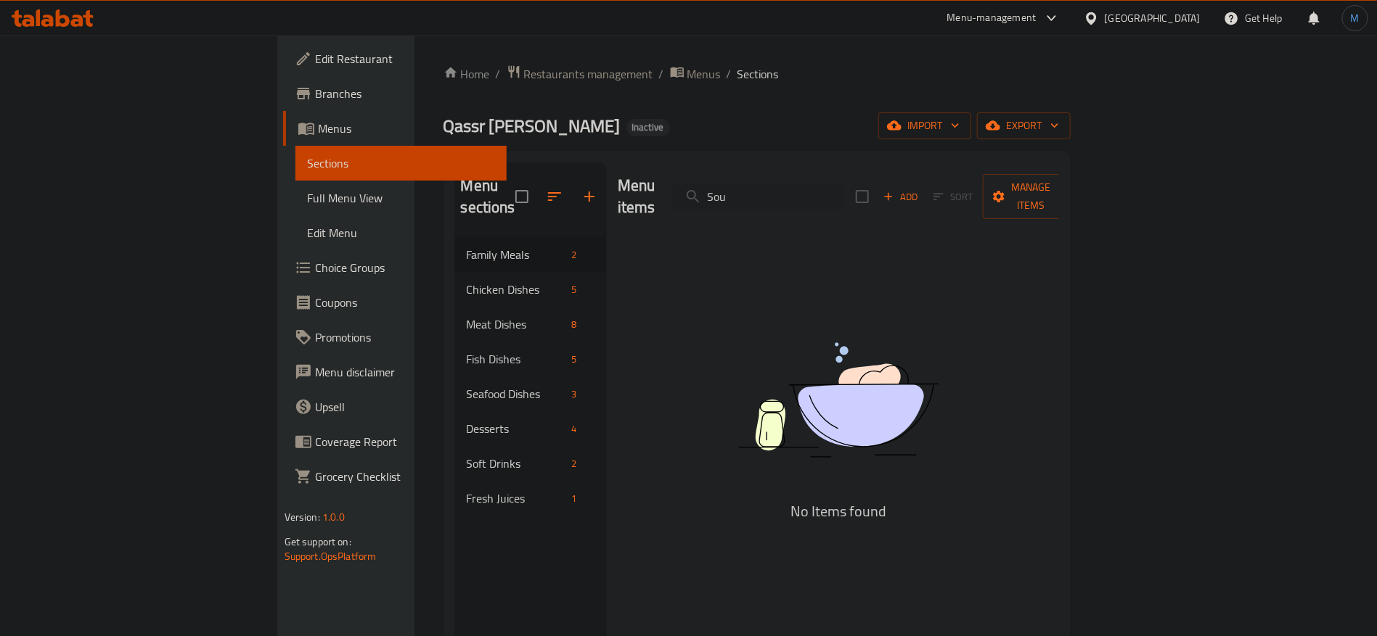
paste input "upreme Fish"
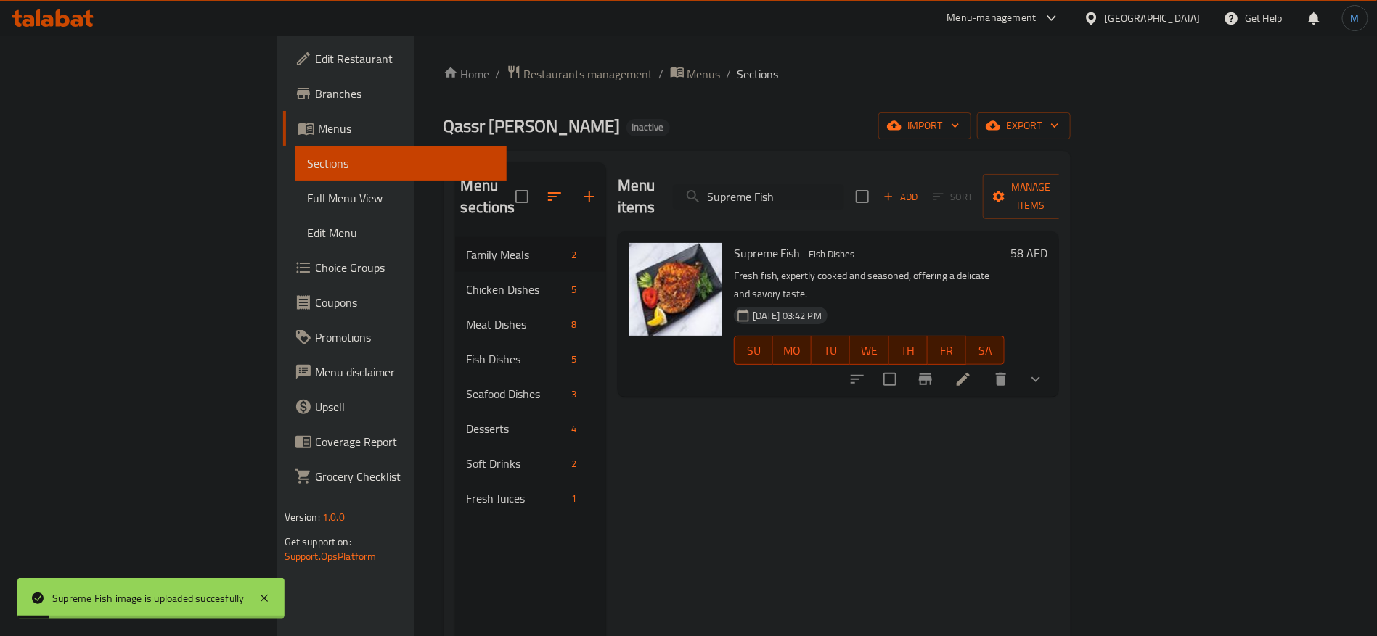
paste input "Tomato Sauce (Big)"
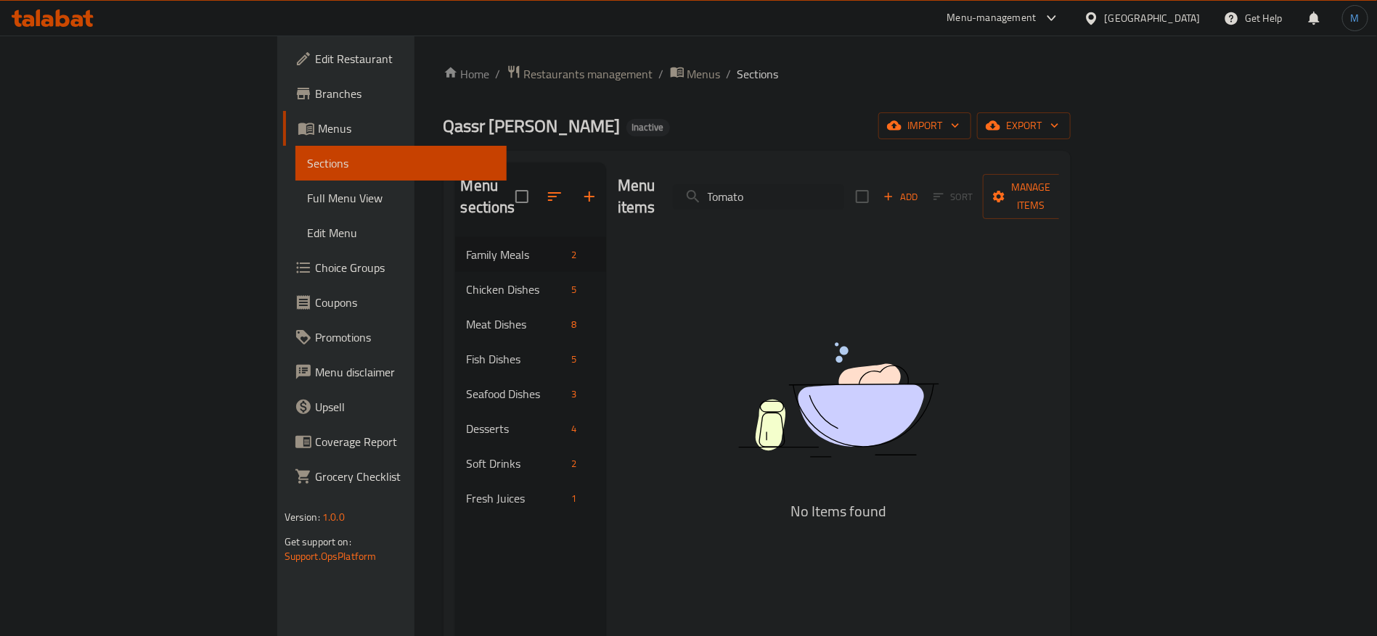
paste input "White Onion"
paste input "Yogurt"
paste input "روبيان"
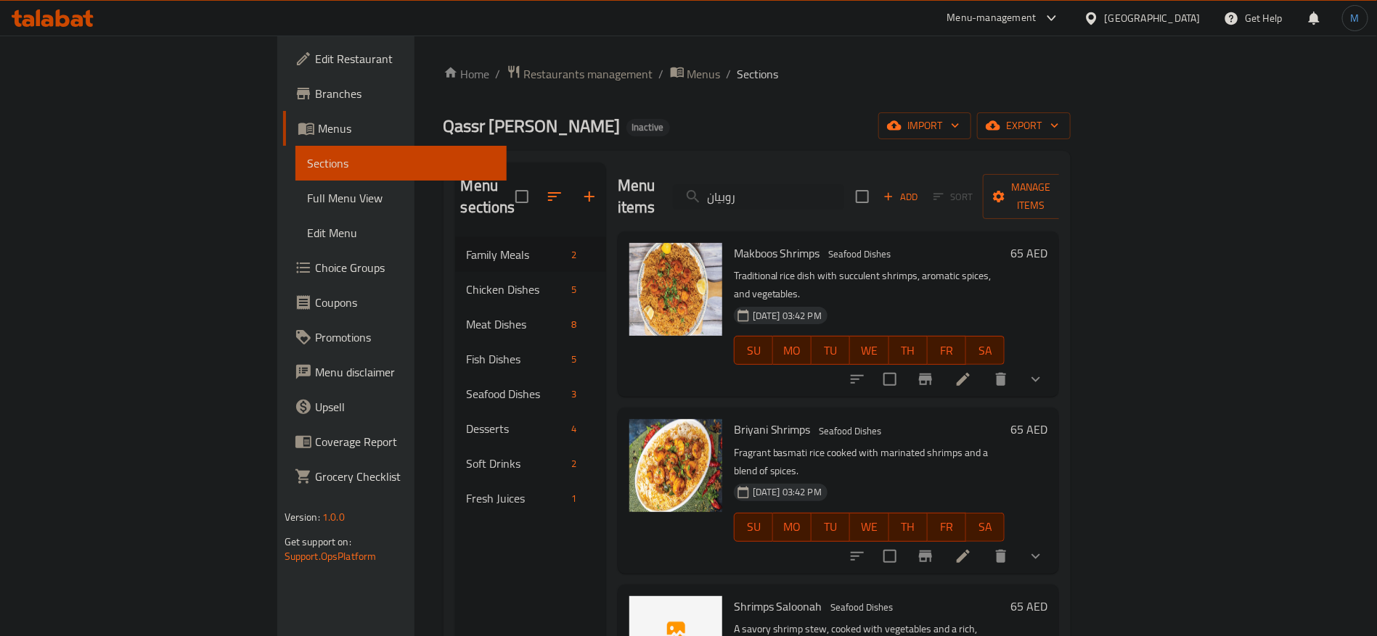
scroll to position [203, 0]
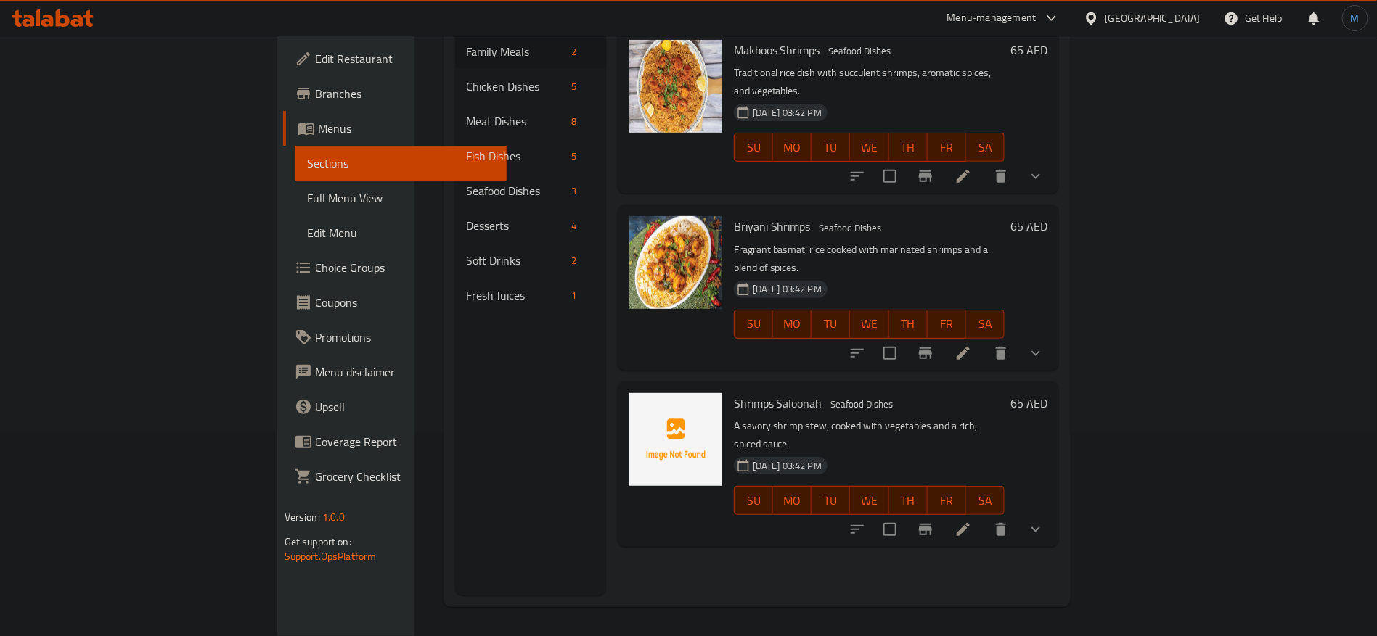
type input "روبيان"
drag, startPoint x: 97, startPoint y: 206, endPoint x: 1331, endPoint y: 35, distance: 1245.5
click at [307, 206] on span "Full Menu View" at bounding box center [401, 197] width 189 height 17
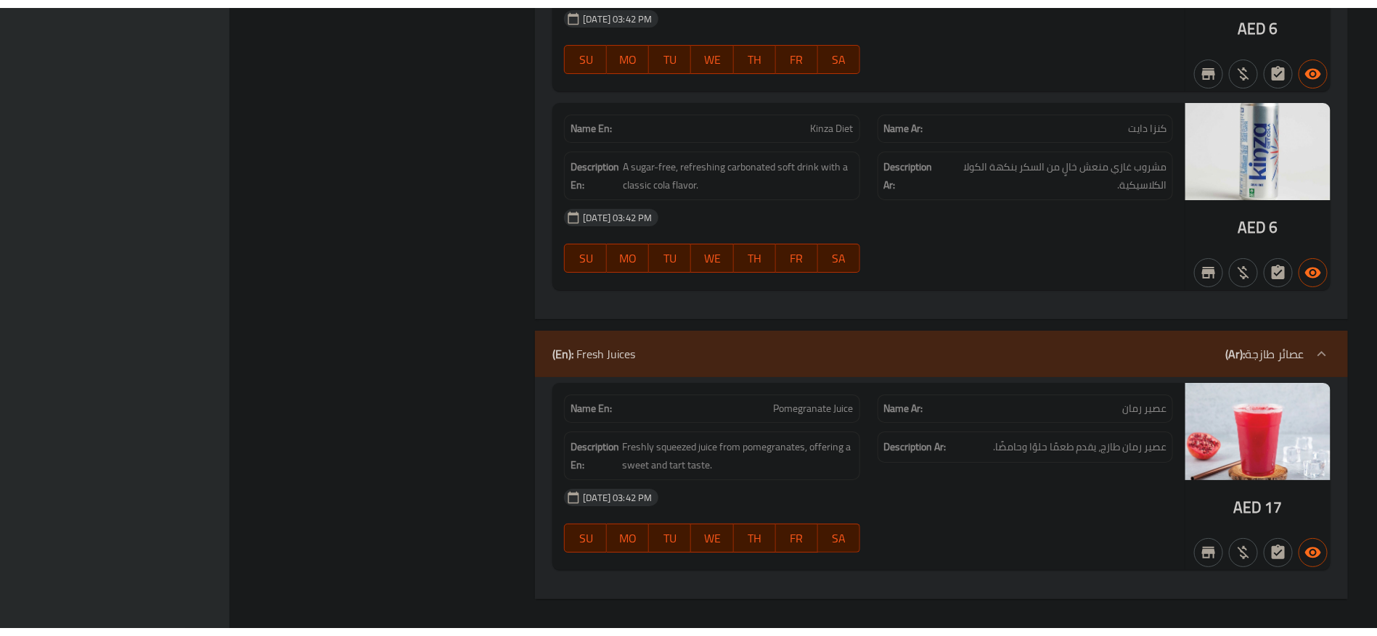
scroll to position [8067, 0]
